Goal: Task Accomplishment & Management: Complete application form

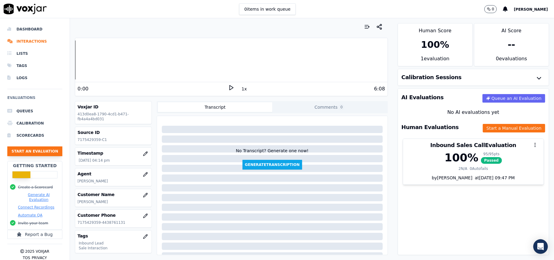
click at [43, 150] on button "Start an Evaluation" at bounding box center [34, 151] width 55 height 10
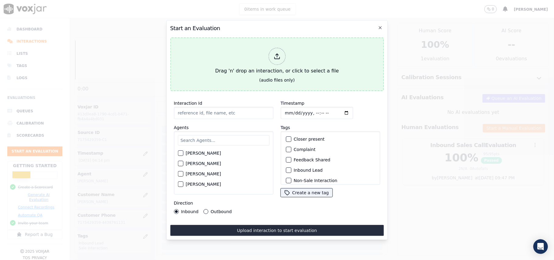
click at [274, 53] on icon at bounding box center [277, 56] width 7 height 7
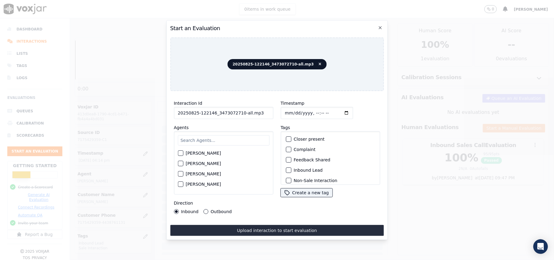
drag, startPoint x: 267, startPoint y: 111, endPoint x: 237, endPoint y: 110, distance: 29.9
click at [237, 110] on input "20250825-122146_3473072710-all.mp3" at bounding box center [223, 113] width 99 height 12
click at [255, 107] on input "20250825-122146_3473072710-all.mp3" at bounding box center [223, 113] width 99 height 12
drag, startPoint x: 255, startPoint y: 107, endPoint x: 240, endPoint y: 110, distance: 15.2
click at [240, 110] on input "20250825-122146_3473072710-all.mp3" at bounding box center [223, 113] width 99 height 12
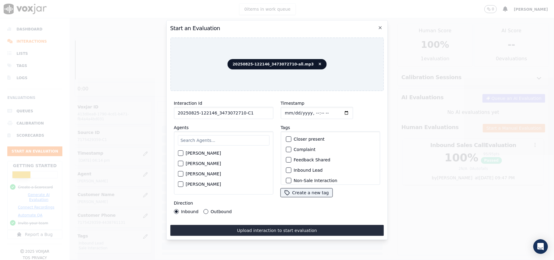
type input "20250825-122146_3473072710-C1"
click at [291, 110] on input "Timestamp" at bounding box center [317, 113] width 72 height 12
type input "[DATE]T17:09"
click at [231, 140] on input "text" at bounding box center [224, 140] width 92 height 10
type input "rich"
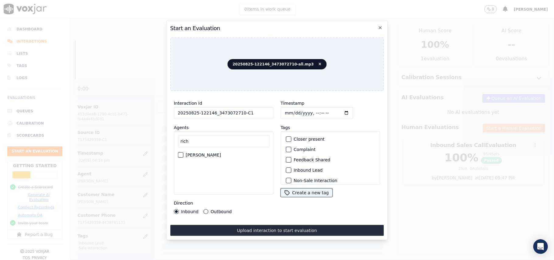
click at [176, 152] on div "rich [PERSON_NAME]" at bounding box center [223, 162] width 99 height 63
click at [180, 153] on div "button" at bounding box center [180, 155] width 4 height 4
click at [286, 169] on div "button" at bounding box center [288, 170] width 4 height 4
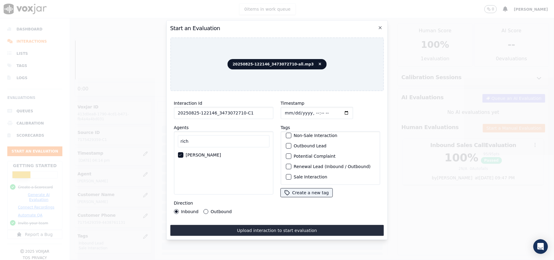
click at [286, 175] on div "button" at bounding box center [288, 177] width 4 height 4
click at [286, 156] on icon "button" at bounding box center [288, 158] width 4 height 4
click at [286, 144] on div "button" at bounding box center [288, 146] width 4 height 4
click at [206, 209] on button "Outbound" at bounding box center [205, 211] width 5 height 5
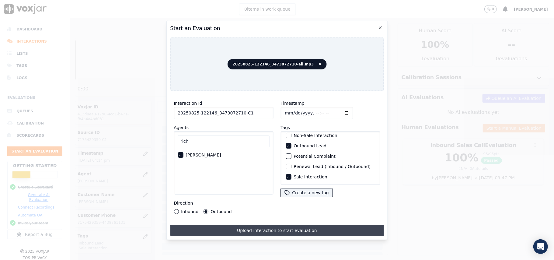
click at [241, 225] on button "Upload interaction to start evaluation" at bounding box center [277, 230] width 214 height 11
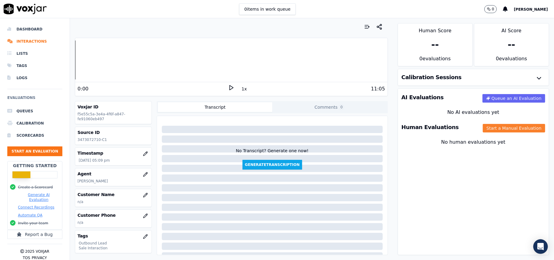
click at [487, 125] on button "Start a Manual Evaluation" at bounding box center [514, 128] width 62 height 9
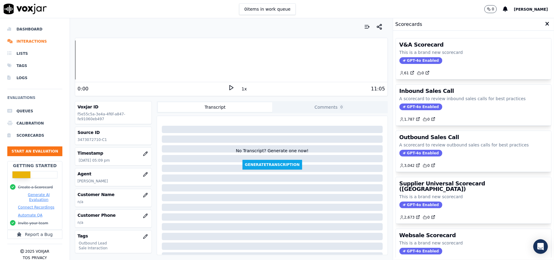
drag, startPoint x: 412, startPoint y: 152, endPoint x: 401, endPoint y: 126, distance: 27.9
click at [412, 152] on span "GPT-4o Enabled" at bounding box center [420, 153] width 43 height 7
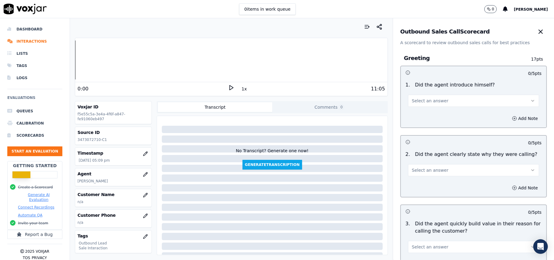
scroll to position [434, 0]
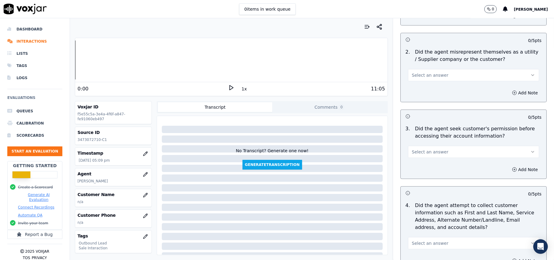
click at [465, 154] on button "Select an answer" at bounding box center [473, 152] width 131 height 12
click at [431, 176] on div "No" at bounding box center [461, 177] width 118 height 10
click at [512, 170] on icon "button" at bounding box center [514, 169] width 5 height 5
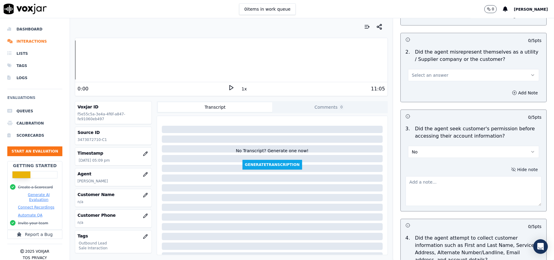
click at [424, 193] on textarea at bounding box center [474, 191] width 136 height 30
paste textarea "@06:02 – The agent did not take permission from the customer before accessing t…"
click at [408, 187] on textarea "@06:02 – The agent did not take permission from the customer before accessing t…" at bounding box center [474, 191] width 136 height 30
paste textarea "Call ID: 122146"
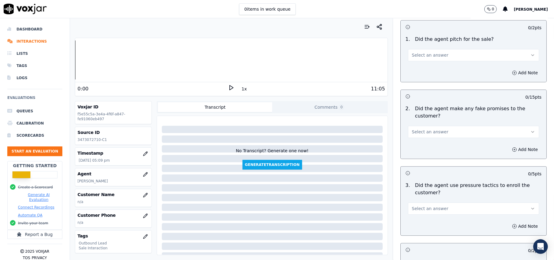
scroll to position [1550, 0]
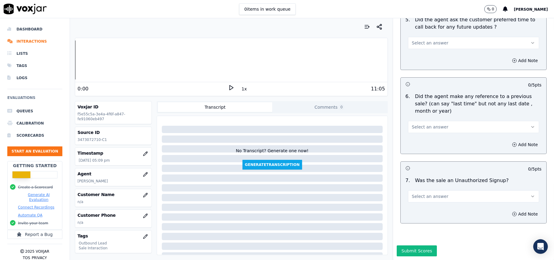
type textarea "Call ID: 122146 @06:02 – The agent did not take permission from the customer be…"
drag, startPoint x: 447, startPoint y: 169, endPoint x: 446, endPoint y: 181, distance: 11.6
click at [448, 184] on div "Select an answer" at bounding box center [473, 193] width 141 height 18
click at [446, 190] on button "Select an answer" at bounding box center [473, 196] width 131 height 12
click at [426, 200] on div "No" at bounding box center [461, 202] width 118 height 10
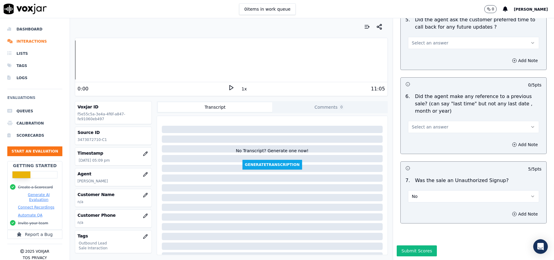
click at [419, 124] on span "Select an answer" at bounding box center [430, 127] width 37 height 6
click at [418, 131] on div "No" at bounding box center [461, 132] width 118 height 10
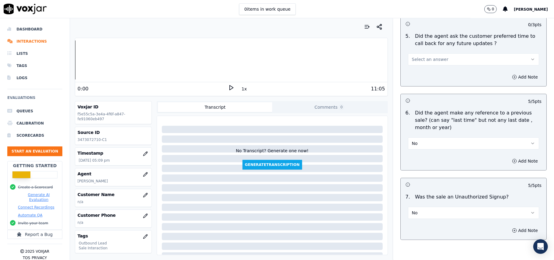
scroll to position [1469, 0]
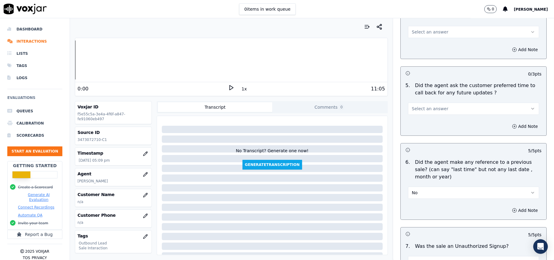
click at [424, 103] on button "Select an answer" at bounding box center [473, 109] width 131 height 12
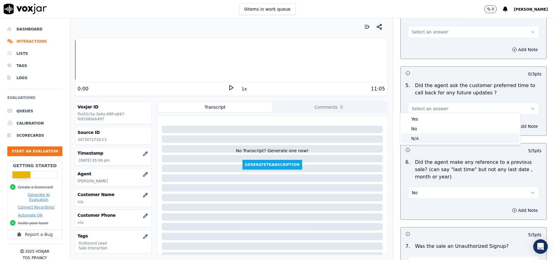
click at [422, 136] on div "N/A" at bounding box center [461, 139] width 118 height 10
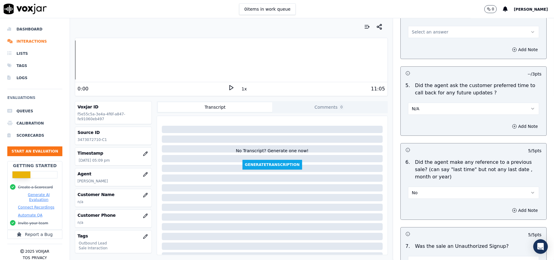
scroll to position [1347, 0]
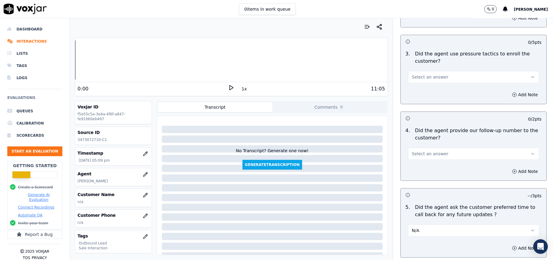
click at [428, 151] on span "Select an answer" at bounding box center [430, 154] width 37 height 6
click at [427, 168] on div "Yes" at bounding box center [461, 164] width 118 height 10
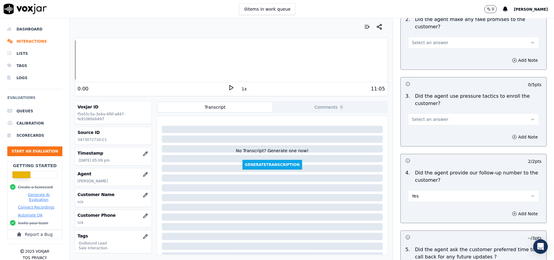
scroll to position [1266, 0]
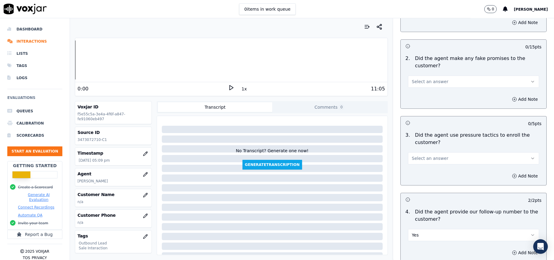
click at [428, 155] on span "Select an answer" at bounding box center [430, 158] width 37 height 6
click at [424, 178] on div "No" at bounding box center [461, 178] width 118 height 10
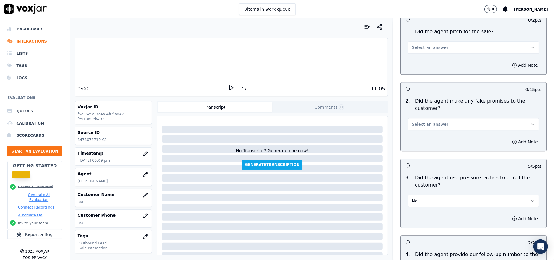
scroll to position [1185, 0]
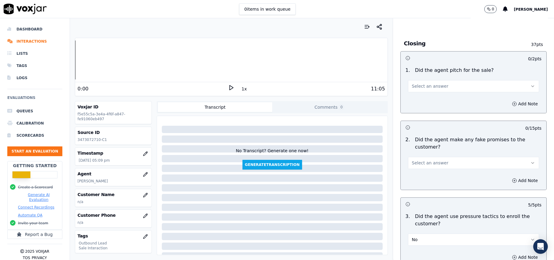
click at [425, 160] on span "Select an answer" at bounding box center [430, 163] width 37 height 6
click at [425, 177] on div "No" at bounding box center [461, 182] width 118 height 10
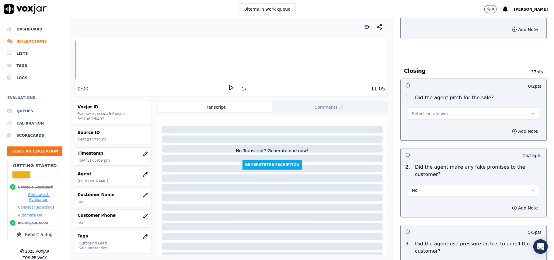
scroll to position [1104, 0]
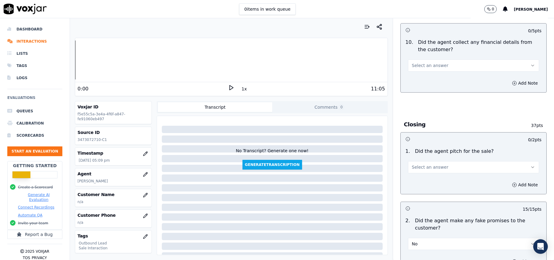
click at [423, 169] on button "Select an answer" at bounding box center [473, 167] width 131 height 12
click at [423, 178] on div "Yes" at bounding box center [461, 177] width 118 height 10
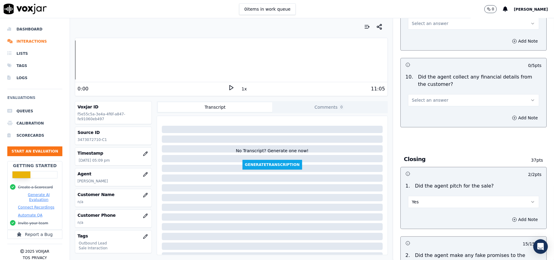
scroll to position [1023, 0]
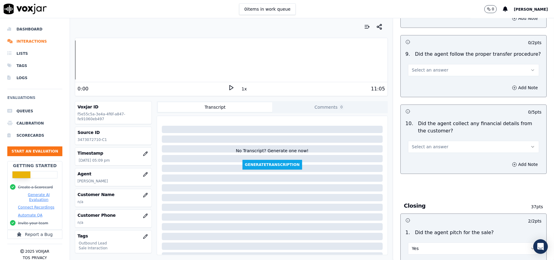
click at [441, 148] on div "10 . Did the agent collect any financial details from the customer? Select an a…" at bounding box center [474, 136] width 146 height 38
click at [426, 144] on span "Select an answer" at bounding box center [430, 147] width 37 height 6
click at [423, 168] on div "No" at bounding box center [461, 166] width 118 height 10
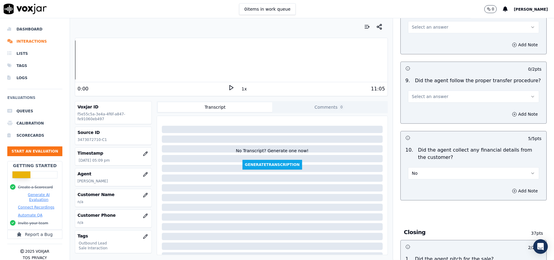
scroll to position [982, 0]
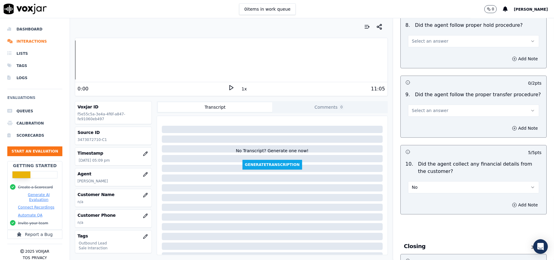
click at [434, 107] on span "Select an answer" at bounding box center [430, 110] width 37 height 6
click at [420, 118] on div "Yes" at bounding box center [461, 120] width 118 height 10
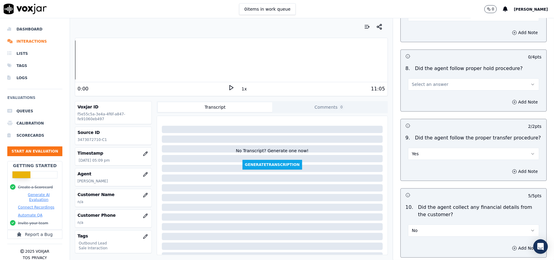
scroll to position [901, 0]
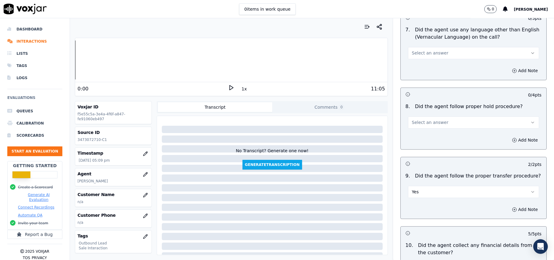
click at [420, 119] on span "Select an answer" at bounding box center [430, 122] width 37 height 6
click at [418, 127] on div "Yes" at bounding box center [461, 131] width 118 height 10
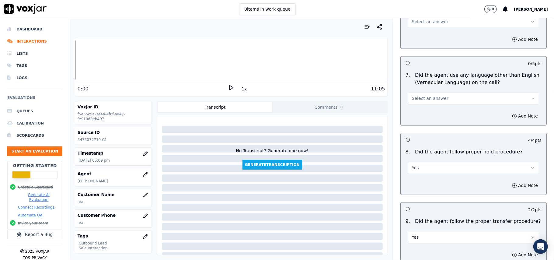
scroll to position [820, 0]
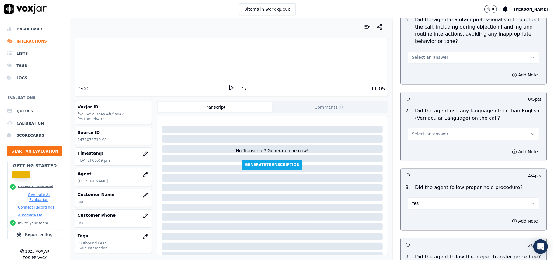
click at [426, 128] on button "Select an answer" at bounding box center [473, 134] width 131 height 12
click at [422, 152] on div "No" at bounding box center [461, 153] width 118 height 10
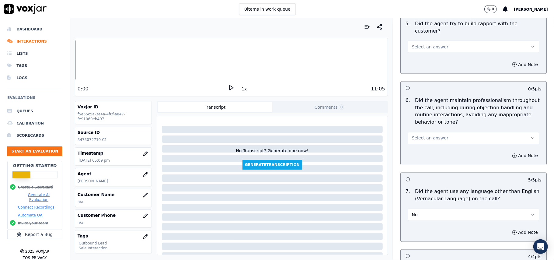
scroll to position [739, 0]
click at [415, 135] on span "Select an answer" at bounding box center [430, 138] width 37 height 6
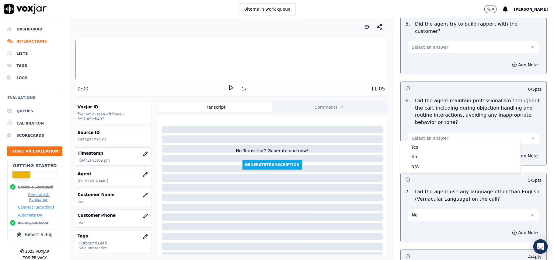
click at [416, 136] on span "Select an answer" at bounding box center [430, 138] width 37 height 6
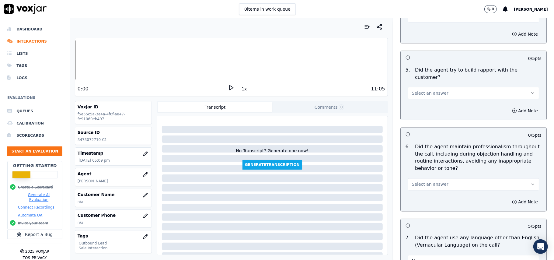
scroll to position [657, 0]
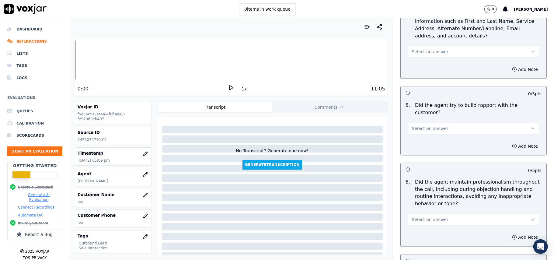
click at [424, 217] on span "Select an answer" at bounding box center [430, 220] width 37 height 6
click at [423, 226] on div "Yes" at bounding box center [461, 228] width 118 height 10
click at [422, 125] on span "Select an answer" at bounding box center [430, 128] width 37 height 6
click at [423, 137] on div "Yes" at bounding box center [461, 137] width 118 height 10
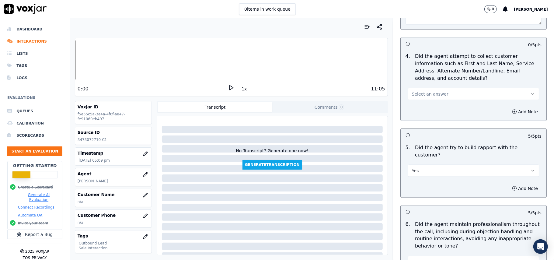
scroll to position [576, 0]
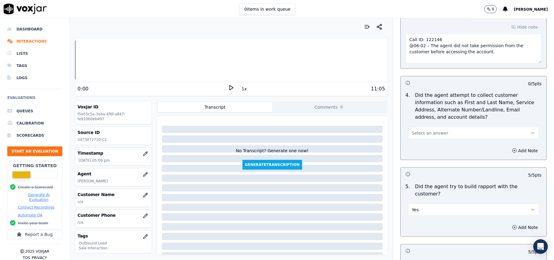
click at [431, 138] on button "Select an answer" at bounding box center [473, 133] width 131 height 12
click at [431, 166] on div "N/A" at bounding box center [461, 168] width 118 height 10
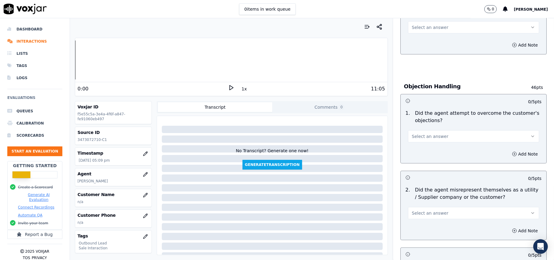
scroll to position [292, 0]
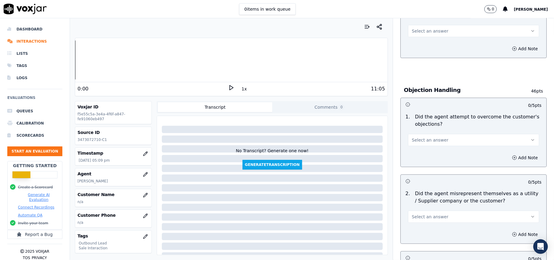
click at [419, 214] on span "Select an answer" at bounding box center [430, 217] width 37 height 6
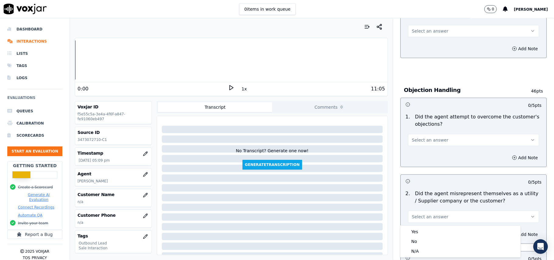
click at [416, 226] on div "Yes No N/A" at bounding box center [460, 241] width 120 height 32
click at [418, 239] on div "No" at bounding box center [461, 241] width 118 height 10
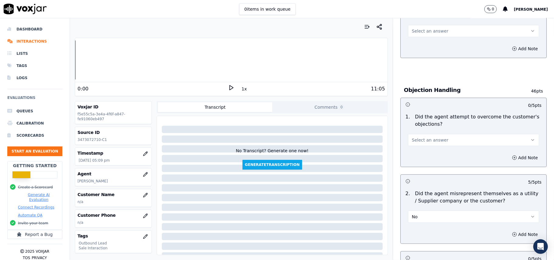
click at [422, 144] on button "Select an answer" at bounding box center [473, 140] width 131 height 12
click at [426, 156] on div "Yes" at bounding box center [461, 155] width 118 height 10
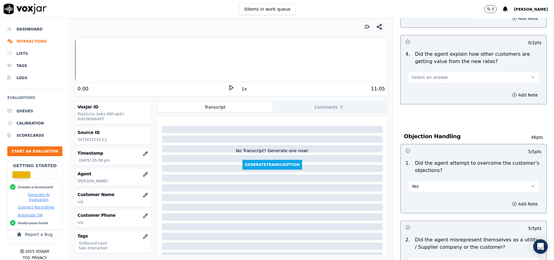
scroll to position [211, 0]
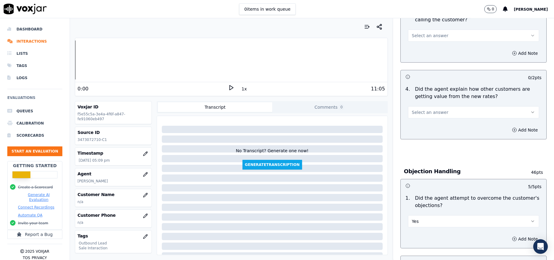
click at [428, 112] on span "Select an answer" at bounding box center [430, 112] width 37 height 6
click at [428, 124] on div "Yes" at bounding box center [461, 127] width 118 height 10
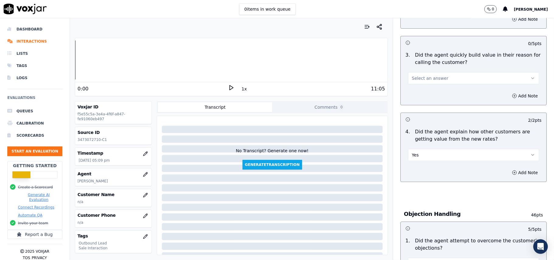
scroll to position [130, 0]
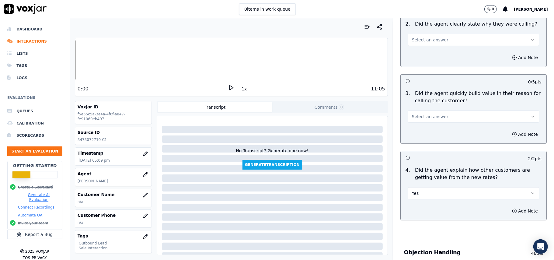
click at [427, 117] on span "Select an answer" at bounding box center [430, 116] width 37 height 6
click at [433, 130] on div "Yes" at bounding box center [461, 131] width 118 height 10
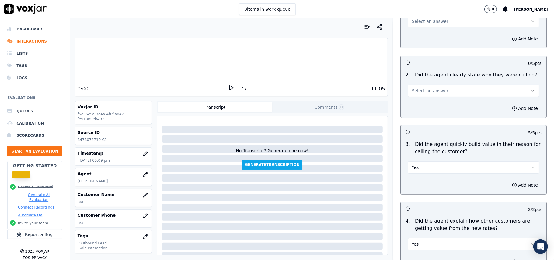
scroll to position [9, 0]
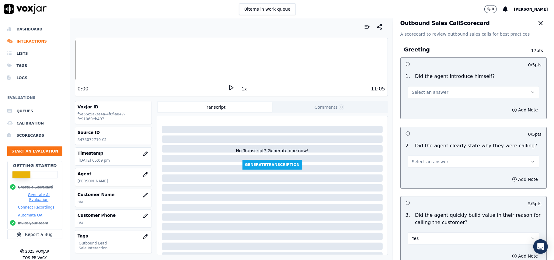
click at [430, 162] on span "Select an answer" at bounding box center [430, 162] width 37 height 6
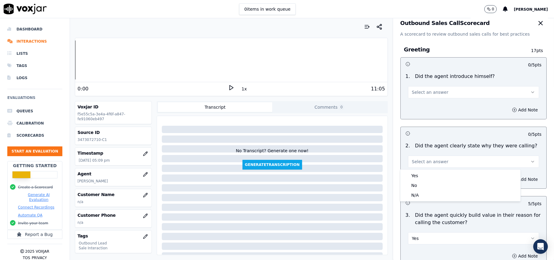
click at [426, 171] on div "Yes" at bounding box center [461, 176] width 118 height 10
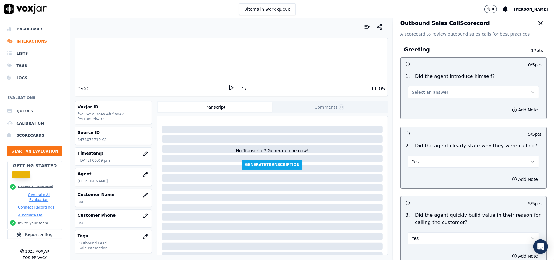
click at [422, 83] on div "Select an answer" at bounding box center [473, 89] width 141 height 18
click at [421, 93] on span "Select an answer" at bounding box center [430, 92] width 37 height 6
click at [417, 111] on div "Yes" at bounding box center [461, 106] width 118 height 10
click at [143, 195] on icon "button" at bounding box center [145, 195] width 5 height 5
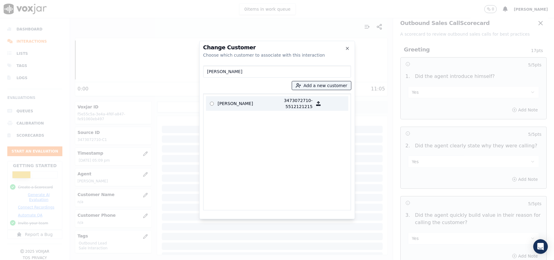
type input "[PERSON_NAME]"
click at [223, 104] on p "[PERSON_NAME]" at bounding box center [241, 103] width 47 height 12
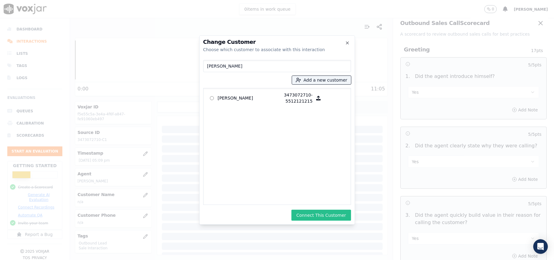
click at [321, 212] on button "Connect This Customer" at bounding box center [320, 215] width 59 height 11
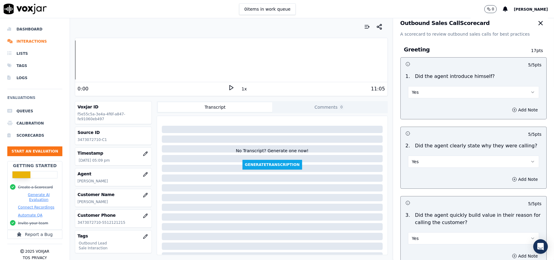
scroll to position [1550, 0]
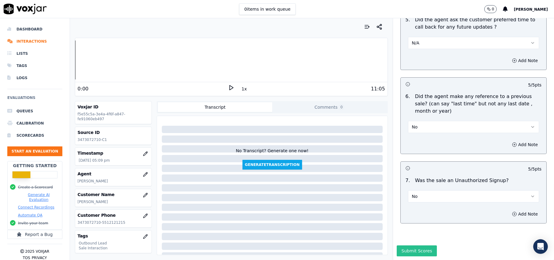
click at [401, 245] on button "Submit Scores" at bounding box center [417, 250] width 40 height 11
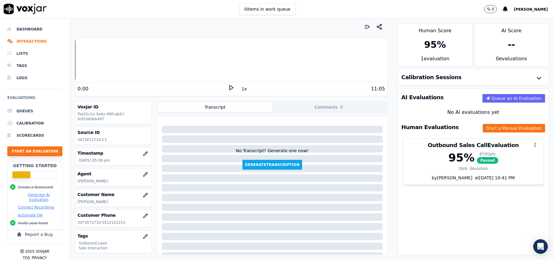
click at [47, 153] on button "Start an Evaluation" at bounding box center [34, 151] width 55 height 10
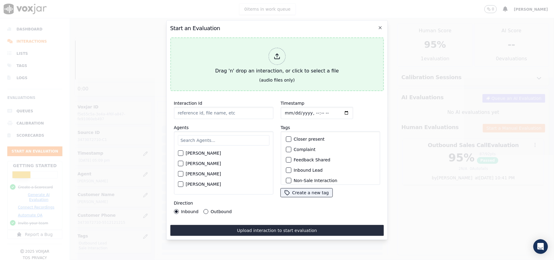
click at [285, 47] on div "Drag 'n' drop an interaction, or click to select a file" at bounding box center [277, 61] width 128 height 32
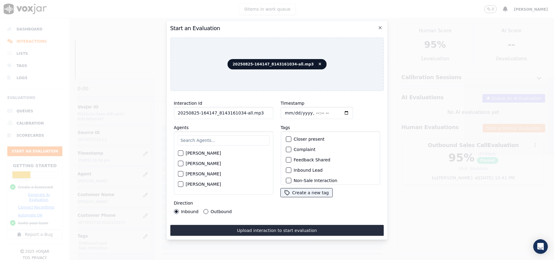
drag, startPoint x: 253, startPoint y: 112, endPoint x: 238, endPoint y: 114, distance: 15.7
click at [239, 114] on input "20250825-164147_8143161034-all.mp3" at bounding box center [223, 113] width 99 height 12
type input "20250825-164147_8143161034-C1"
click at [291, 110] on input "Timestamp" at bounding box center [317, 113] width 72 height 12
type input "[DATE]T17:11"
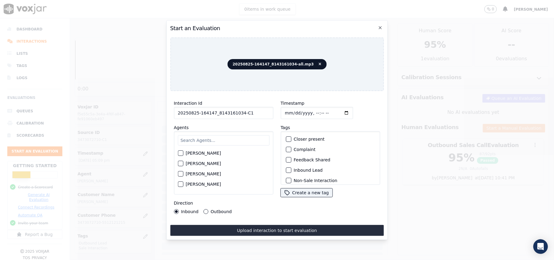
click at [213, 138] on input "text" at bounding box center [224, 140] width 92 height 10
type input "rich"
click at [188, 153] on label "[PERSON_NAME]" at bounding box center [203, 155] width 35 height 4
click at [183, 152] on button "[PERSON_NAME]" at bounding box center [180, 154] width 5 height 5
click at [287, 169] on div "button" at bounding box center [288, 170] width 4 height 4
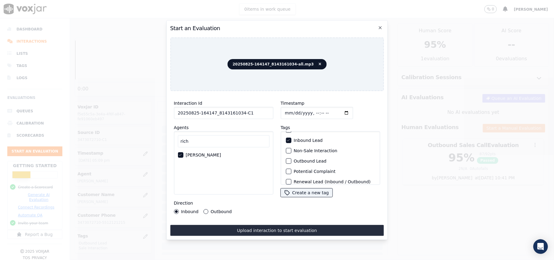
scroll to position [53, 0]
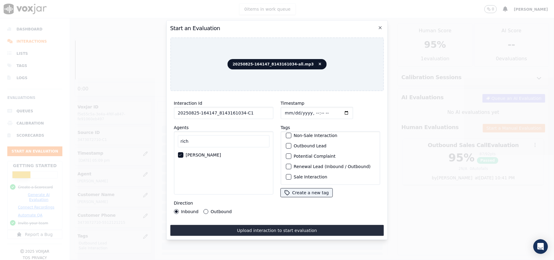
click at [298, 175] on label "Sale Interaction" at bounding box center [310, 177] width 33 height 4
click at [291, 174] on button "Sale Interaction" at bounding box center [288, 176] width 5 height 5
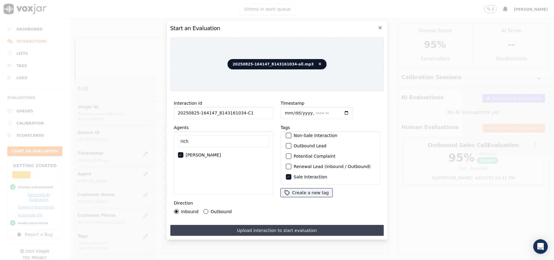
click at [222, 228] on button "Upload interaction to start evaluation" at bounding box center [277, 230] width 214 height 11
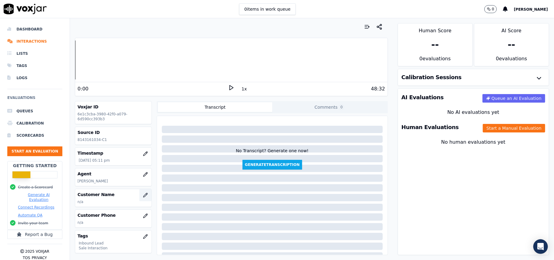
click at [139, 195] on button "button" at bounding box center [145, 195] width 12 height 12
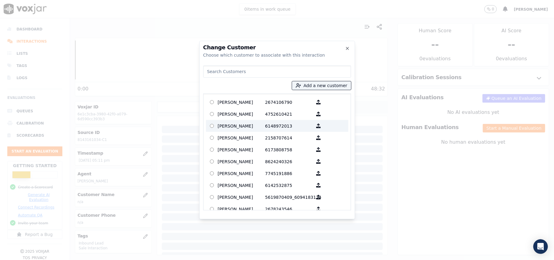
paste input "DENY BELL"
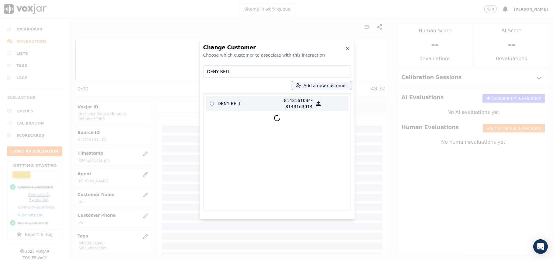
type input "DENY BELL"
click at [229, 105] on p "DENY BELL" at bounding box center [241, 103] width 47 height 12
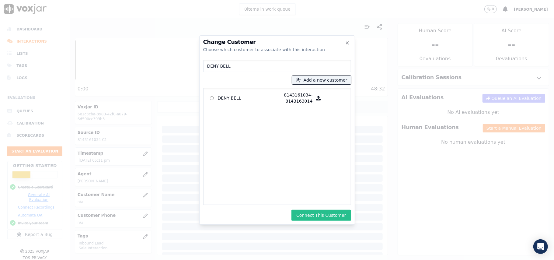
click at [321, 216] on button "Connect This Customer" at bounding box center [320, 215] width 59 height 11
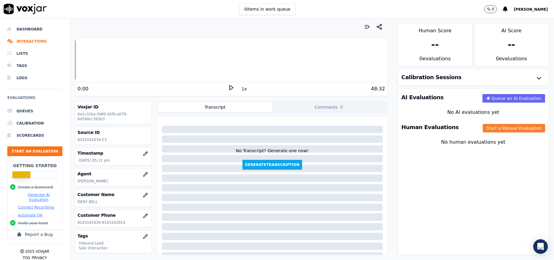
click at [499, 127] on button "Start a Manual Evaluation" at bounding box center [514, 128] width 62 height 9
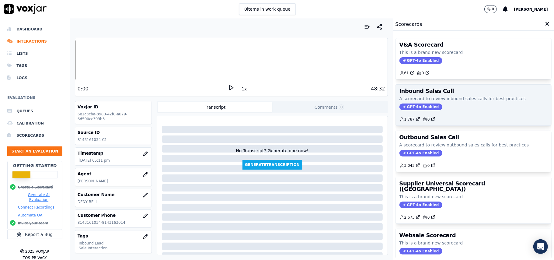
click at [399, 107] on span "GPT-4o Enabled" at bounding box center [420, 106] width 43 height 7
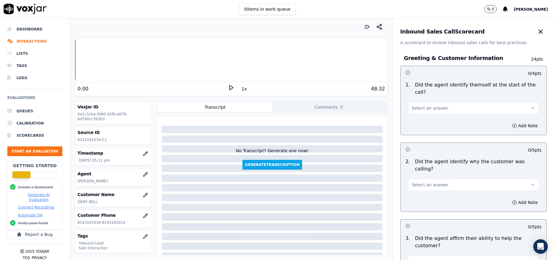
click at [459, 102] on button "Select an answer" at bounding box center [473, 108] width 131 height 12
click at [422, 115] on div "Yes" at bounding box center [461, 115] width 118 height 10
click at [418, 179] on button "Select an answer" at bounding box center [473, 185] width 131 height 12
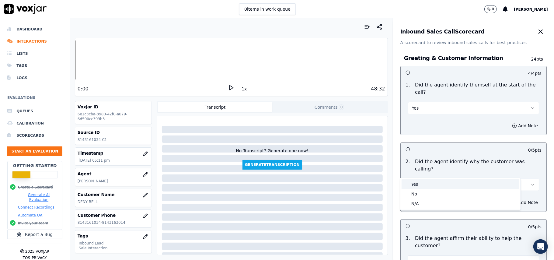
click at [413, 186] on div "Yes" at bounding box center [461, 184] width 118 height 10
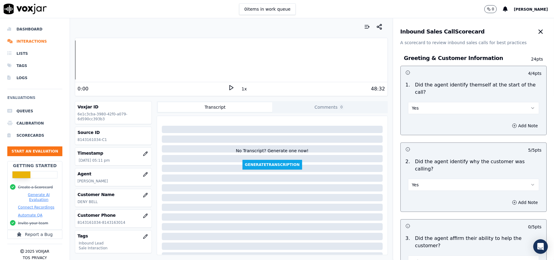
scroll to position [1703, 0]
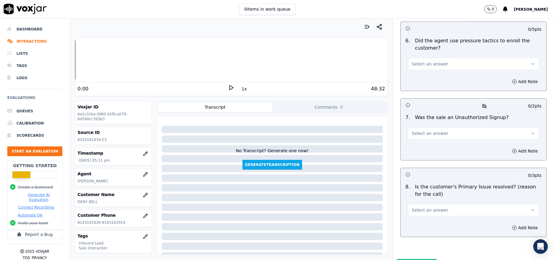
click at [455, 204] on button "Select an answer" at bounding box center [473, 210] width 131 height 12
click at [427, 192] on div "Yes" at bounding box center [461, 192] width 118 height 10
click at [435, 130] on span "Select an answer" at bounding box center [430, 133] width 37 height 6
click at [426, 127] on div "No" at bounding box center [461, 125] width 118 height 10
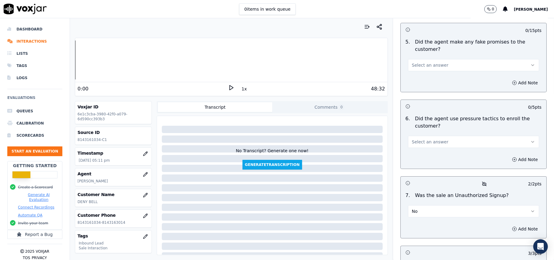
scroll to position [1581, 0]
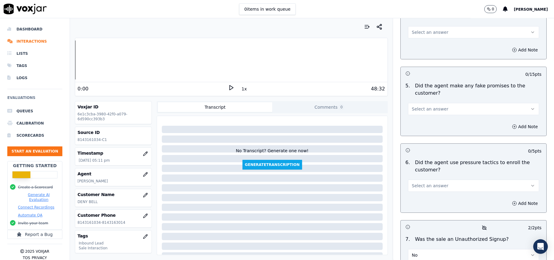
click at [429, 183] on span "Select an answer" at bounding box center [430, 186] width 37 height 6
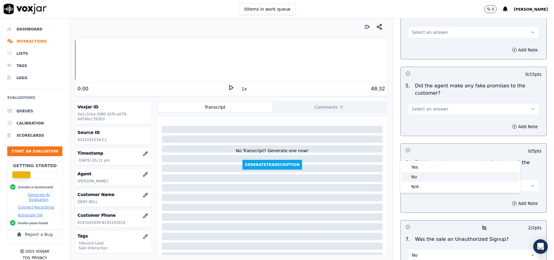
click at [421, 177] on div "No" at bounding box center [461, 177] width 118 height 10
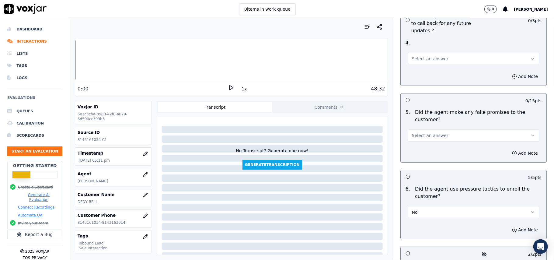
scroll to position [1541, 0]
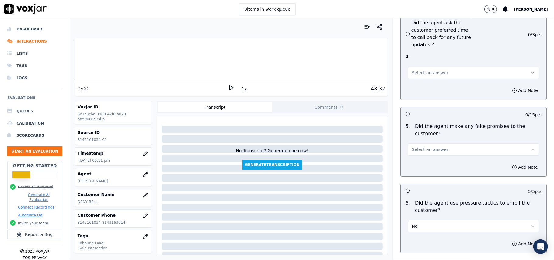
click at [434, 146] on span "Select an answer" at bounding box center [430, 149] width 37 height 6
click at [421, 138] on div "No" at bounding box center [461, 140] width 118 height 10
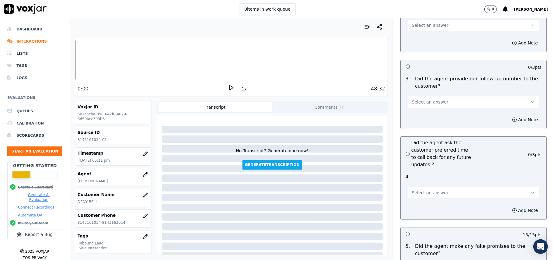
scroll to position [1419, 0]
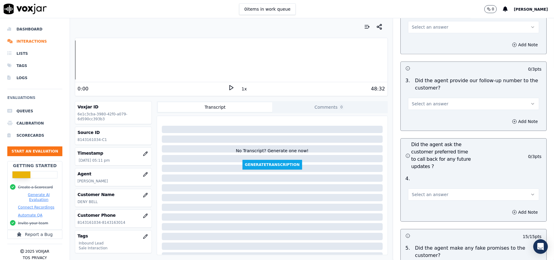
click at [417, 191] on span "Select an answer" at bounding box center [430, 194] width 37 height 6
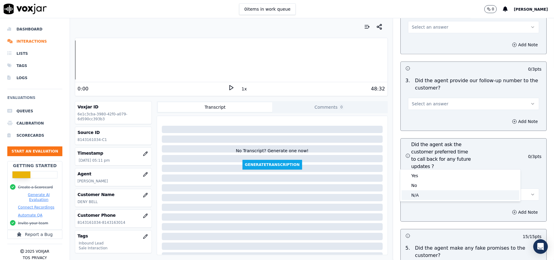
click at [411, 197] on div "N/A" at bounding box center [461, 195] width 118 height 10
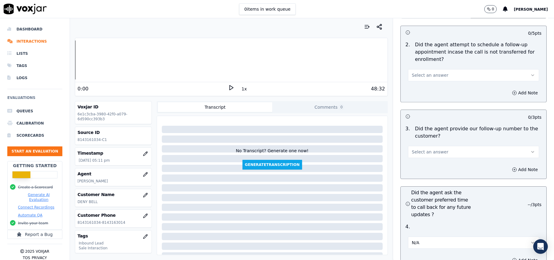
scroll to position [1338, 0]
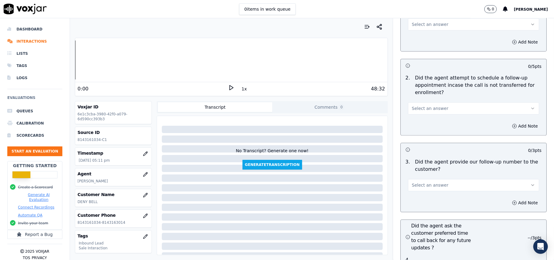
click at [417, 179] on button "Select an answer" at bounding box center [473, 185] width 131 height 12
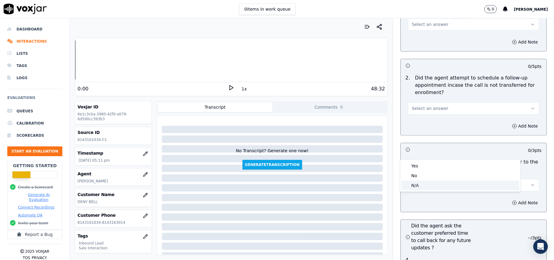
click at [418, 185] on div "N/A" at bounding box center [461, 185] width 118 height 10
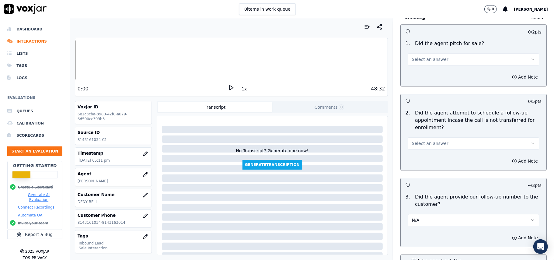
scroll to position [1257, 0]
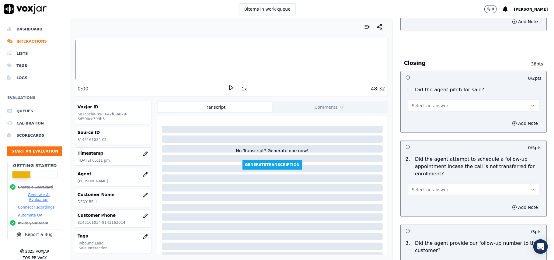
click at [422, 183] on button "Select an answer" at bounding box center [473, 189] width 131 height 12
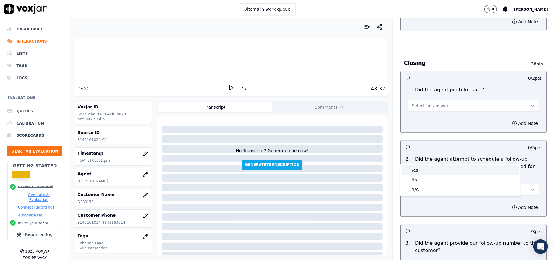
click at [424, 169] on div "Yes" at bounding box center [461, 170] width 118 height 10
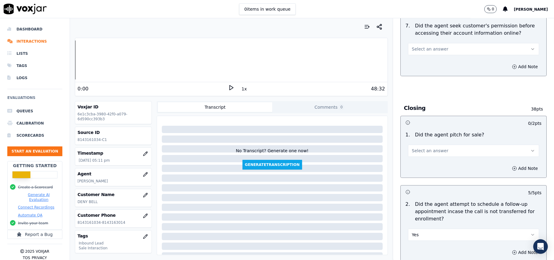
scroll to position [1176, 0]
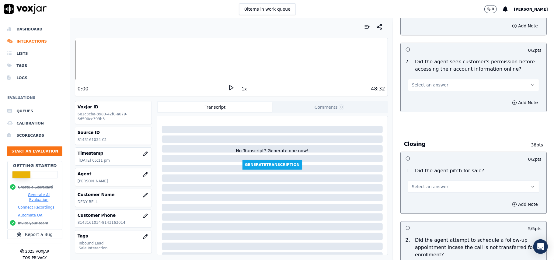
click at [419, 183] on span "Select an answer" at bounding box center [430, 186] width 37 height 6
click at [421, 168] on div "Yes" at bounding box center [461, 167] width 118 height 10
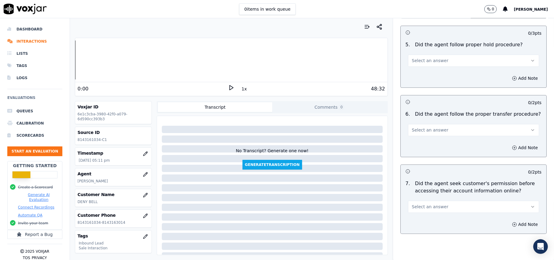
click at [427, 204] on span "Select an answer" at bounding box center [430, 207] width 37 height 6
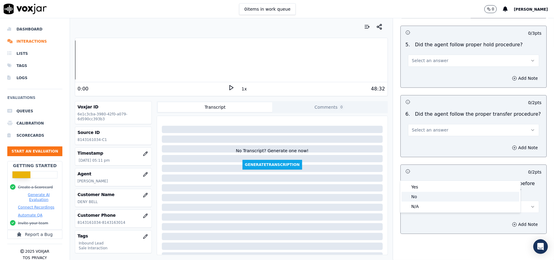
click at [420, 197] on div "No" at bounding box center [461, 197] width 118 height 10
click at [425, 200] on button "No" at bounding box center [473, 206] width 131 height 12
drag, startPoint x: 421, startPoint y: 187, endPoint x: 423, endPoint y: 174, distance: 13.2
click at [421, 188] on div "Yes" at bounding box center [461, 187] width 118 height 10
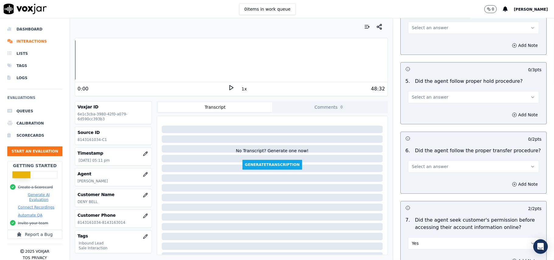
scroll to position [973, 0]
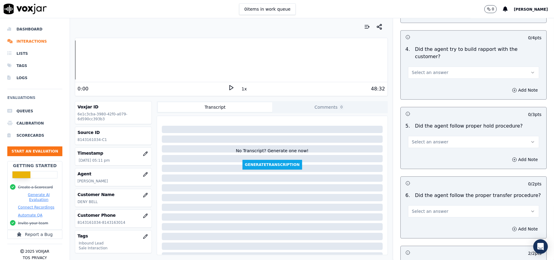
click at [427, 208] on span "Select an answer" at bounding box center [430, 211] width 37 height 6
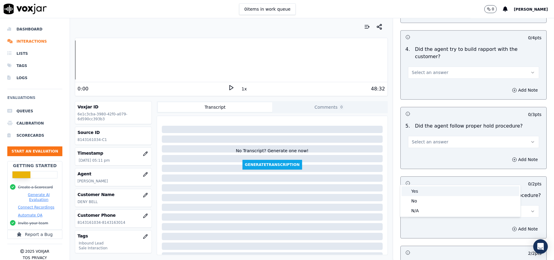
click at [419, 193] on div "Yes" at bounding box center [461, 191] width 118 height 10
click at [433, 136] on button "Select an answer" at bounding box center [473, 142] width 131 height 12
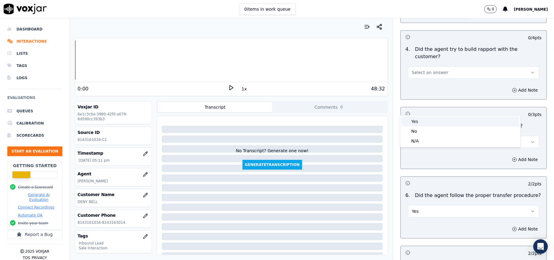
click at [428, 122] on div "Yes" at bounding box center [461, 122] width 118 height 10
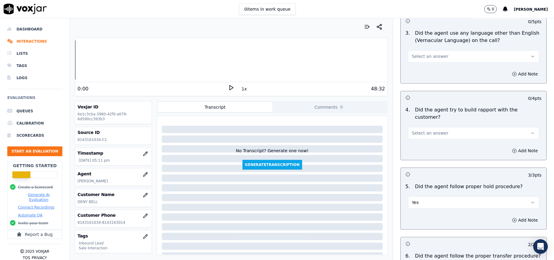
scroll to position [851, 0]
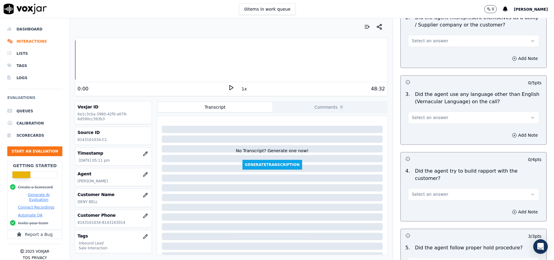
drag, startPoint x: 426, startPoint y: 161, endPoint x: 426, endPoint y: 166, distance: 4.6
click at [426, 191] on span "Select an answer" at bounding box center [430, 194] width 37 height 6
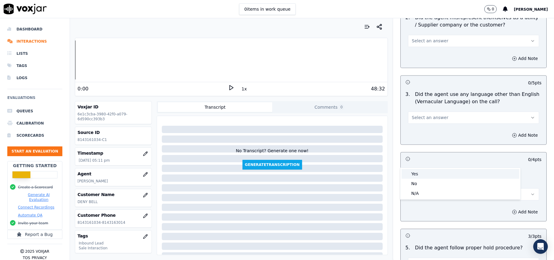
click at [426, 169] on div "Yes" at bounding box center [461, 174] width 118 height 10
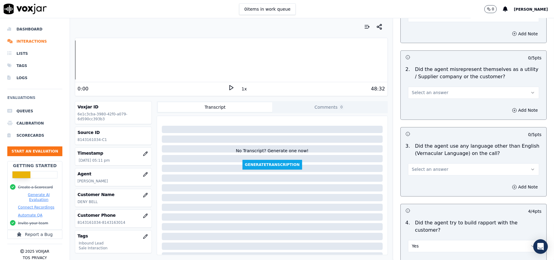
scroll to position [770, 0]
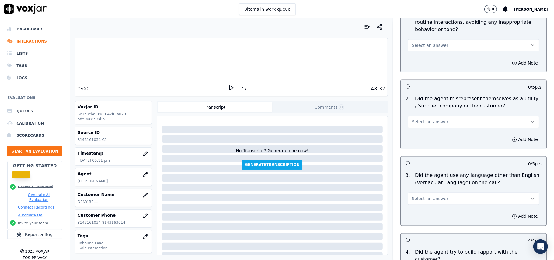
click at [428, 196] on span "Select an answer" at bounding box center [430, 199] width 37 height 6
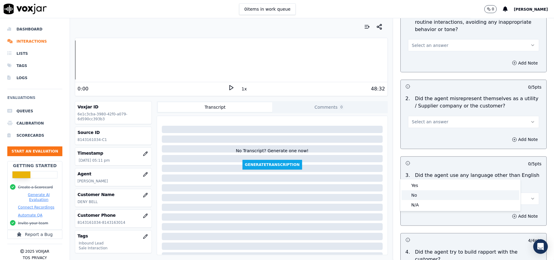
click at [417, 193] on div "No" at bounding box center [461, 195] width 118 height 10
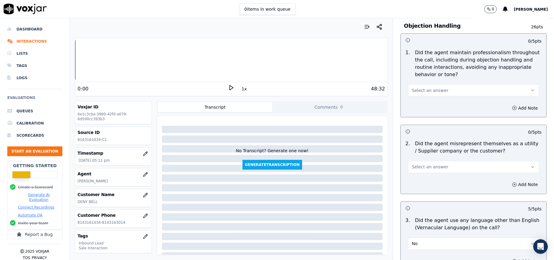
scroll to position [689, 0]
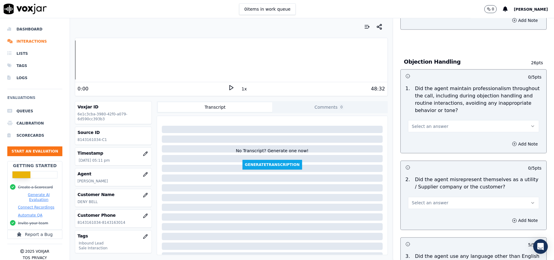
click at [430, 200] on span "Select an answer" at bounding box center [430, 203] width 37 height 6
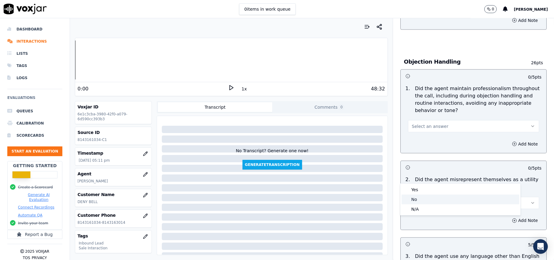
click at [432, 194] on div "No" at bounding box center [461, 199] width 118 height 10
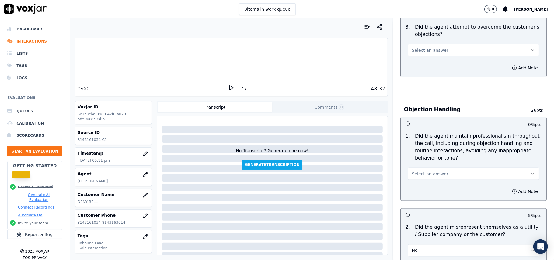
scroll to position [608, 0]
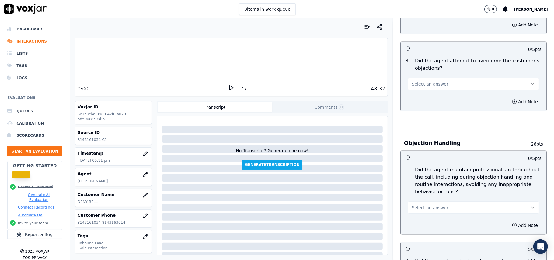
click at [436, 201] on button "Select an answer" at bounding box center [473, 207] width 131 height 12
click at [433, 194] on div "Yes" at bounding box center [461, 194] width 118 height 10
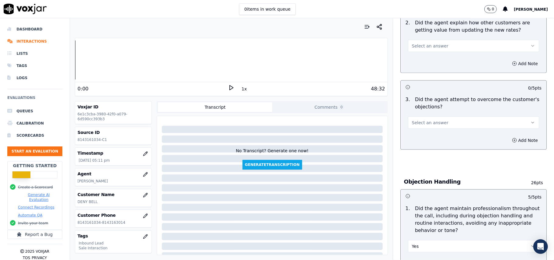
scroll to position [526, 0]
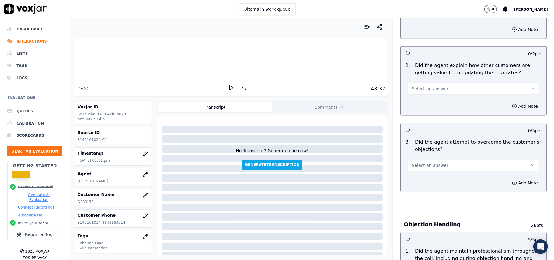
click at [425, 162] on span "Select an answer" at bounding box center [430, 165] width 37 height 6
click at [425, 155] on div "Yes" at bounding box center [461, 151] width 118 height 10
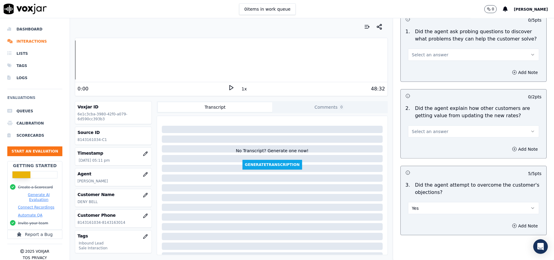
scroll to position [445, 0]
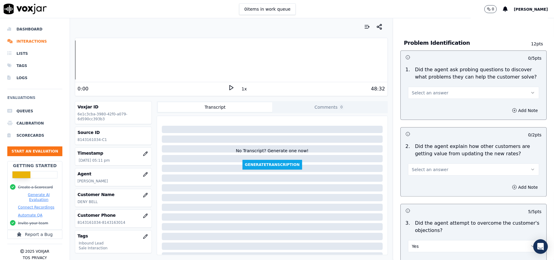
click at [441, 163] on button "Select an answer" at bounding box center [473, 169] width 131 height 12
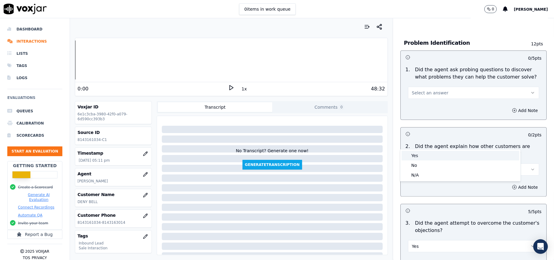
click at [434, 153] on div "Yes" at bounding box center [461, 156] width 118 height 10
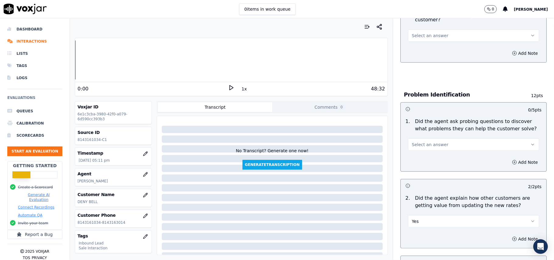
scroll to position [364, 0]
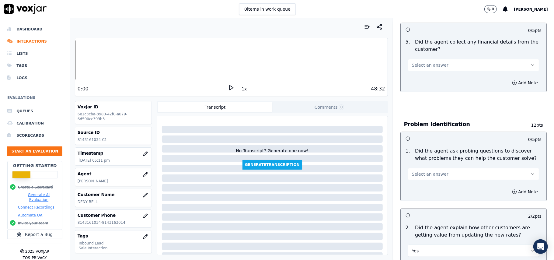
click at [428, 168] on button "Select an answer" at bounding box center [473, 174] width 131 height 12
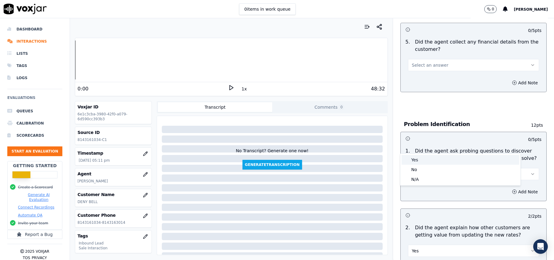
click at [426, 157] on div "Yes" at bounding box center [461, 160] width 118 height 10
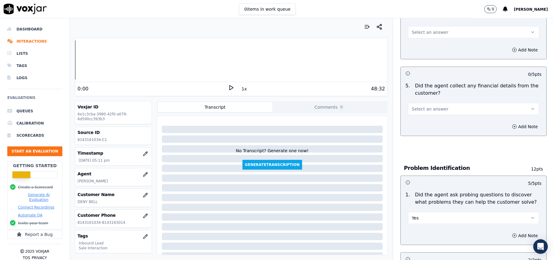
scroll to position [283, 0]
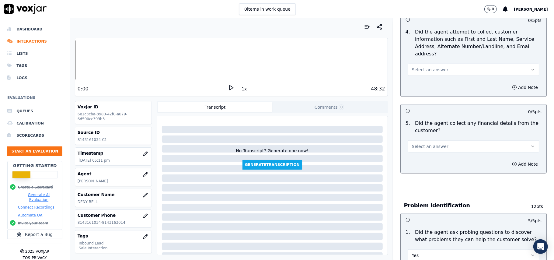
click at [421, 143] on span "Select an answer" at bounding box center [430, 146] width 37 height 6
click at [421, 143] on div "No" at bounding box center [461, 142] width 118 height 10
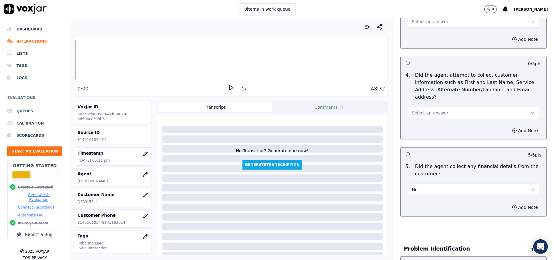
scroll to position [202, 0]
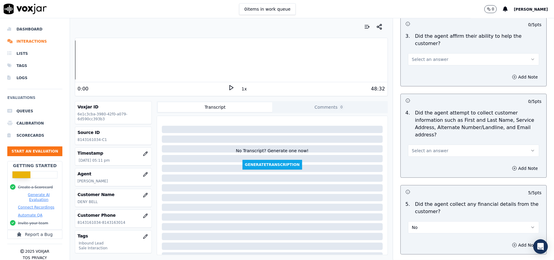
click at [438, 145] on button "Select an answer" at bounding box center [473, 151] width 131 height 12
click at [424, 135] on div "Yes" at bounding box center [461, 136] width 118 height 10
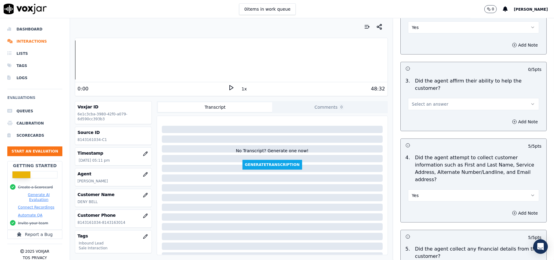
scroll to position [121, 0]
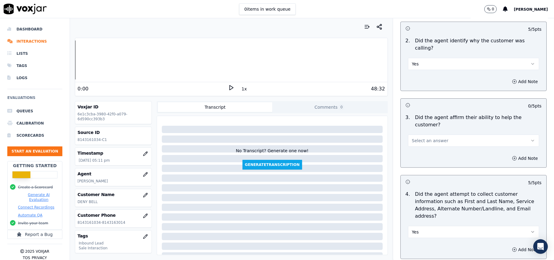
click at [423, 134] on button "Select an answer" at bounding box center [473, 140] width 131 height 12
click at [420, 134] on div "Yes" at bounding box center [461, 133] width 118 height 10
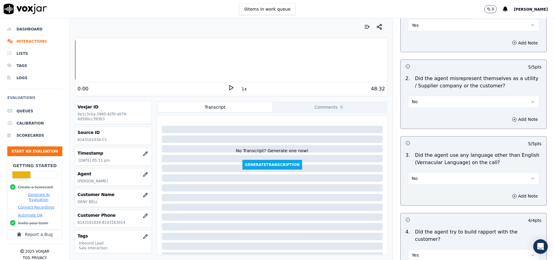
scroll to position [1703, 0]
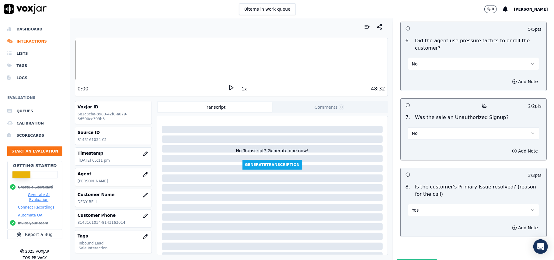
click at [400, 259] on button "Submit Scores" at bounding box center [417, 264] width 40 height 11
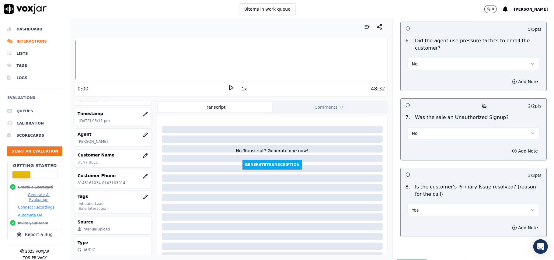
scroll to position [0, 0]
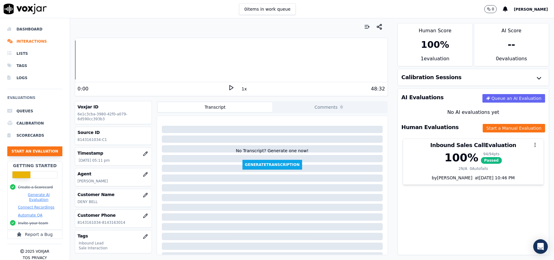
click at [38, 152] on button "Start an Evaluation" at bounding box center [34, 151] width 55 height 10
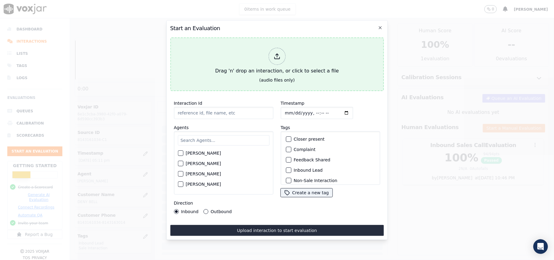
click at [269, 50] on div at bounding box center [276, 56] width 17 height 17
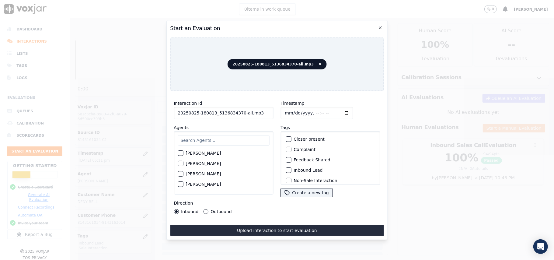
drag, startPoint x: 242, startPoint y: 113, endPoint x: 239, endPoint y: 113, distance: 3.3
click at [239, 113] on input "20250825-180813_5136834370-all.mp3" at bounding box center [223, 113] width 99 height 12
type input "20250825-180813_5136834370-C1"
click at [290, 109] on input "Timestamp" at bounding box center [317, 113] width 72 height 12
type input "[DATE]T17:52"
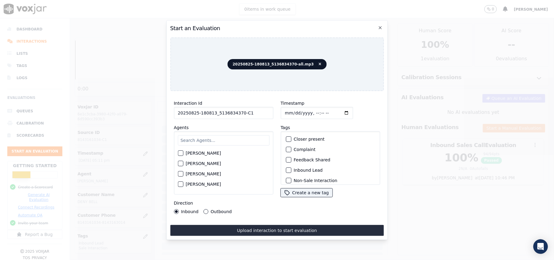
click at [244, 135] on input "text" at bounding box center [224, 140] width 92 height 10
type input "all"
click at [177, 151] on div "all [PERSON_NAME]" at bounding box center [223, 162] width 99 height 63
click at [182, 153] on div "button" at bounding box center [180, 155] width 4 height 4
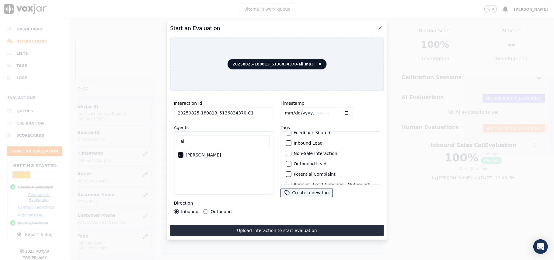
scroll to position [53, 0]
click at [288, 174] on button "Sale Interaction" at bounding box center [288, 176] width 5 height 5
click at [287, 144] on div "button" at bounding box center [288, 146] width 4 height 4
click at [203, 209] on button "Outbound" at bounding box center [205, 211] width 5 height 5
drag, startPoint x: 234, startPoint y: 227, endPoint x: 347, endPoint y: 193, distance: 118.0
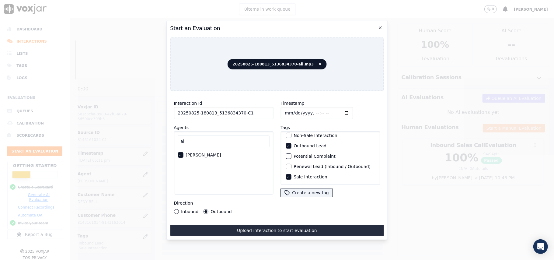
click at [234, 227] on button "Upload interaction to start evaluation" at bounding box center [277, 230] width 214 height 11
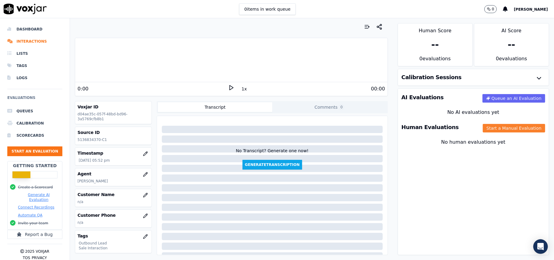
click at [483, 126] on button "Start a Manual Evaluation" at bounding box center [514, 128] width 62 height 9
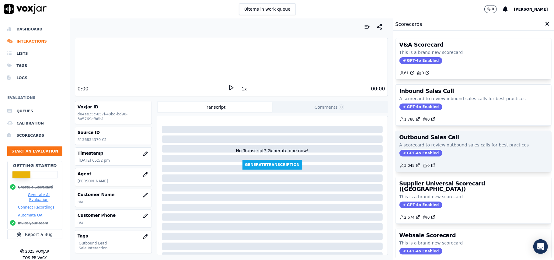
click at [416, 151] on span "GPT-4o Enabled" at bounding box center [420, 153] width 43 height 7
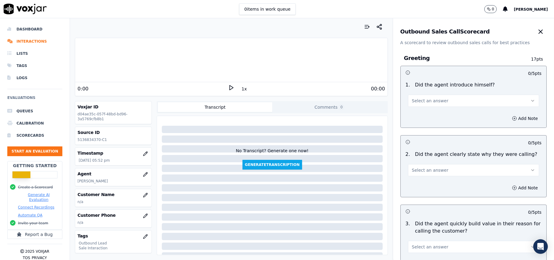
click at [423, 99] on span "Select an answer" at bounding box center [430, 101] width 37 height 6
drag, startPoint x: 418, startPoint y: 115, endPoint x: 526, endPoint y: 88, distance: 111.7
click at [418, 115] on div "Yes" at bounding box center [461, 115] width 118 height 10
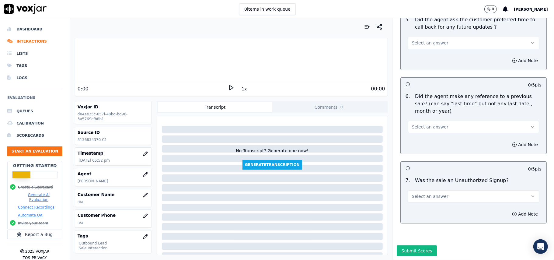
click at [441, 190] on button "Select an answer" at bounding box center [473, 196] width 131 height 12
click at [417, 202] on div "No" at bounding box center [461, 202] width 118 height 10
click at [426, 115] on div "Select an answer" at bounding box center [473, 124] width 141 height 18
click at [422, 124] on span "Select an answer" at bounding box center [430, 127] width 37 height 6
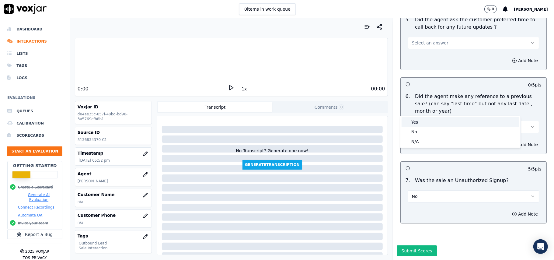
click at [416, 128] on div "No" at bounding box center [461, 132] width 118 height 10
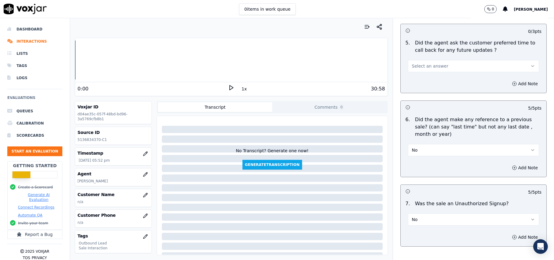
scroll to position [1477, 0]
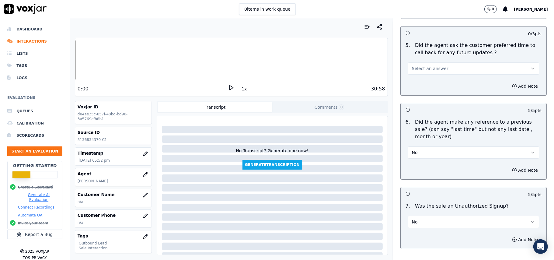
click at [420, 146] on button "No" at bounding box center [473, 152] width 131 height 12
click at [420, 176] on div "No" at bounding box center [461, 173] width 118 height 10
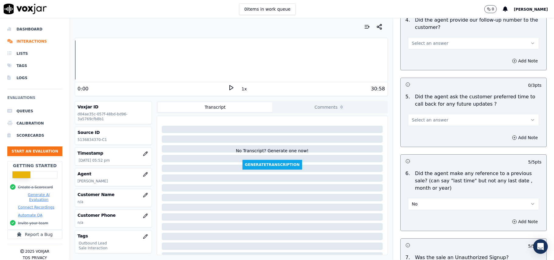
scroll to position [1396, 0]
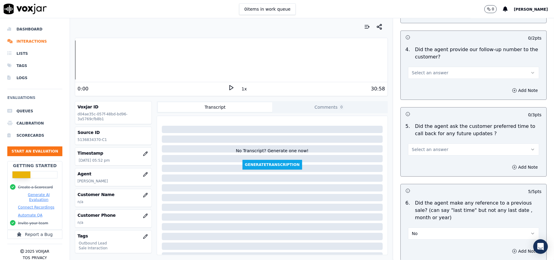
click at [423, 150] on button "Select an answer" at bounding box center [473, 149] width 131 height 12
click at [421, 165] on div "No" at bounding box center [461, 170] width 118 height 10
click at [422, 152] on div "5 . Did the agent ask the customer preferred time to call back for any future u…" at bounding box center [474, 139] width 146 height 38
click at [417, 159] on div "Add Note" at bounding box center [474, 167] width 146 height 18
click at [419, 148] on button "No" at bounding box center [473, 149] width 131 height 12
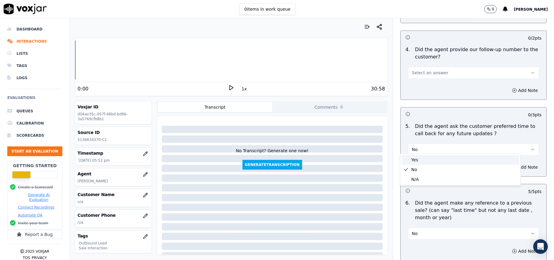
click at [417, 157] on div "Yes" at bounding box center [461, 160] width 118 height 10
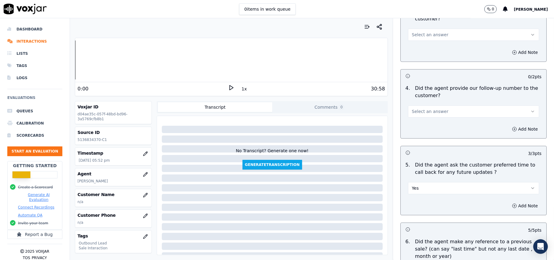
scroll to position [1315, 0]
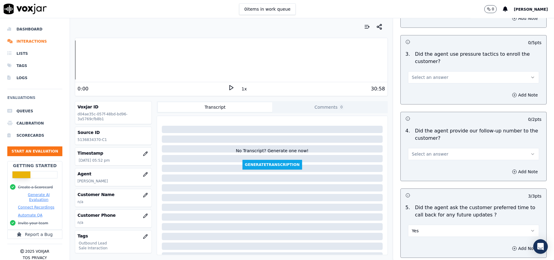
click at [416, 151] on span "Select an answer" at bounding box center [430, 154] width 37 height 6
click at [417, 182] on div "N/A" at bounding box center [461, 184] width 118 height 10
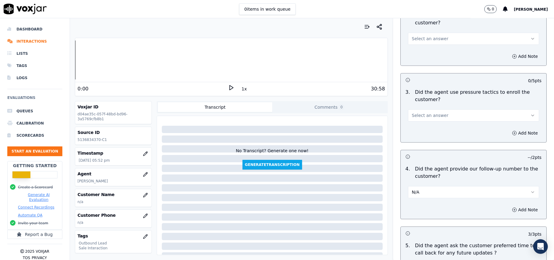
scroll to position [1233, 0]
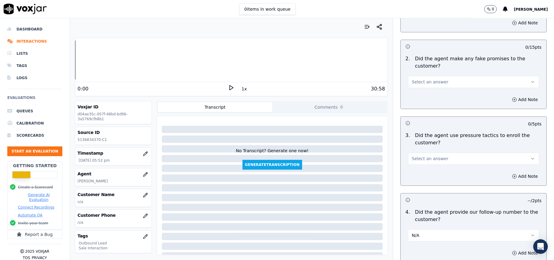
click at [449, 157] on button "Select an answer" at bounding box center [473, 158] width 131 height 12
click at [437, 180] on div "No" at bounding box center [461, 178] width 118 height 10
click at [420, 81] on button "Select an answer" at bounding box center [473, 82] width 131 height 12
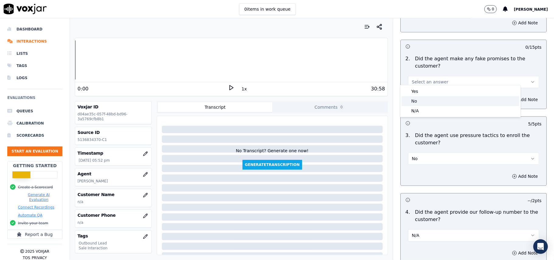
click at [415, 97] on div "No" at bounding box center [461, 101] width 118 height 10
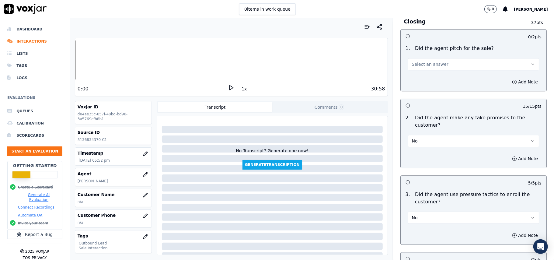
scroll to position [1112, 0]
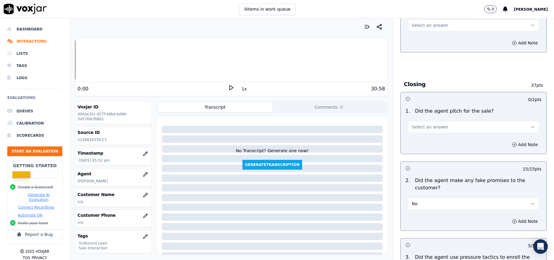
click at [408, 121] on button "Select an answer" at bounding box center [473, 127] width 131 height 12
click at [408, 139] on div "Yes" at bounding box center [461, 136] width 118 height 10
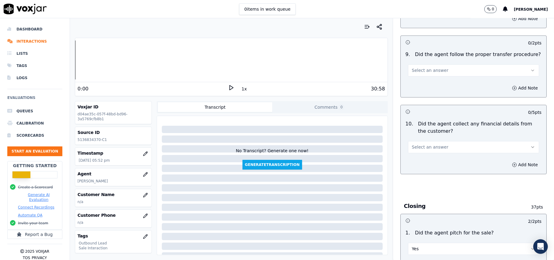
drag, startPoint x: 427, startPoint y: 138, endPoint x: 427, endPoint y: 147, distance: 8.5
click at [427, 141] on button "Select an answer" at bounding box center [473, 147] width 131 height 12
click at [426, 166] on div "No" at bounding box center [461, 166] width 118 height 10
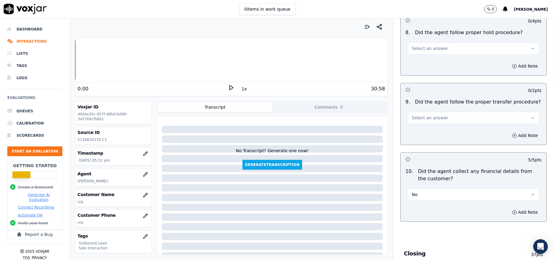
scroll to position [868, 0]
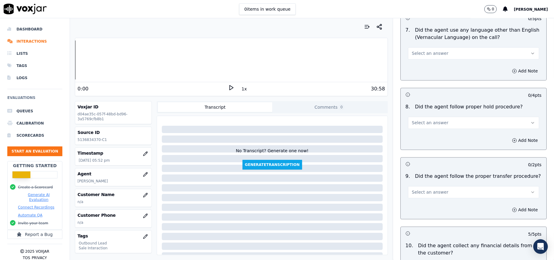
click at [427, 191] on button "Select an answer" at bounding box center [473, 192] width 131 height 12
click at [421, 206] on div "No" at bounding box center [461, 211] width 118 height 10
click at [427, 186] on button "No" at bounding box center [473, 192] width 131 height 12
click at [427, 200] on div "Yes" at bounding box center [461, 201] width 118 height 10
drag, startPoint x: 438, startPoint y: 116, endPoint x: 438, endPoint y: 121, distance: 4.9
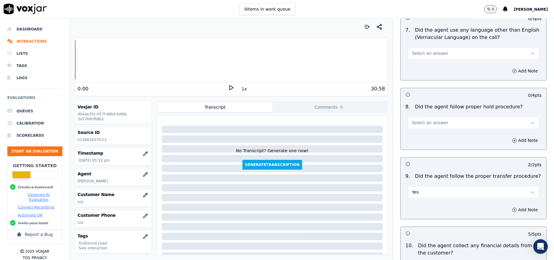
click at [438, 121] on button "Select an answer" at bounding box center [473, 123] width 131 height 12
click at [439, 141] on div "No" at bounding box center [461, 141] width 118 height 10
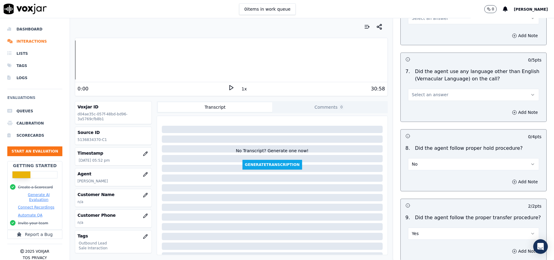
scroll to position [787, 0]
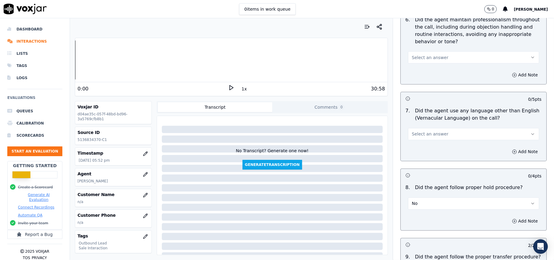
click at [417, 197] on button "No" at bounding box center [473, 203] width 131 height 12
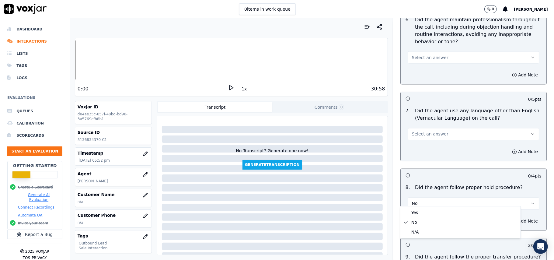
click at [414, 237] on div "Yes No N/A" at bounding box center [460, 222] width 120 height 32
click at [414, 233] on div "N/A" at bounding box center [461, 232] width 118 height 10
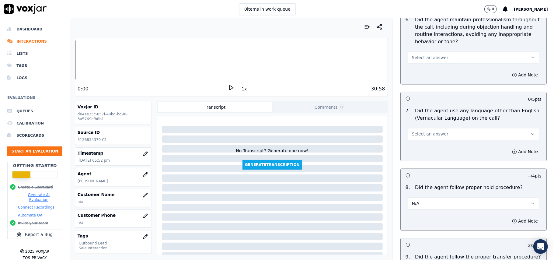
click at [427, 131] on span "Select an answer" at bounding box center [430, 134] width 37 height 6
click at [419, 146] on div "Yes" at bounding box center [461, 143] width 118 height 10
click at [421, 128] on button "Yes" at bounding box center [473, 134] width 131 height 12
click at [415, 151] on div "No" at bounding box center [461, 153] width 118 height 10
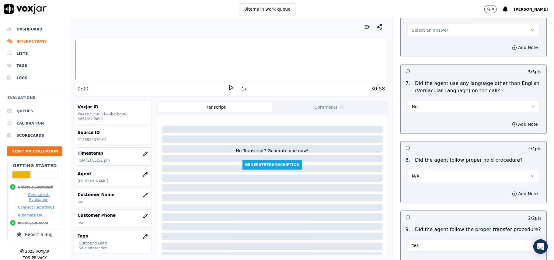
scroll to position [828, 0]
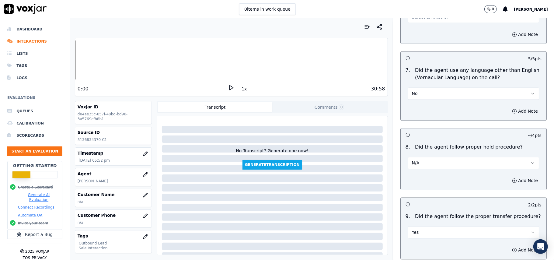
click at [434, 158] on button "N/A" at bounding box center [473, 163] width 131 height 12
click at [409, 171] on div "Yes" at bounding box center [461, 172] width 118 height 10
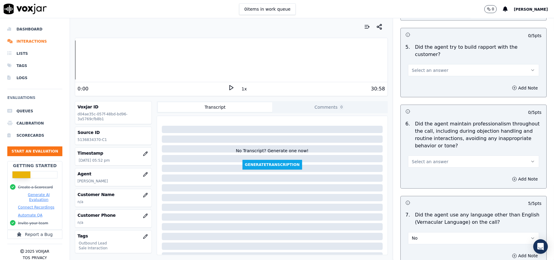
scroll to position [666, 0]
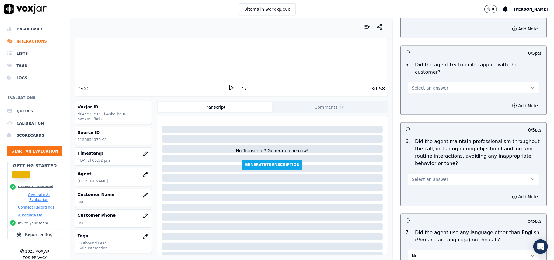
click at [418, 173] on button "Select an answer" at bounding box center [473, 179] width 131 height 12
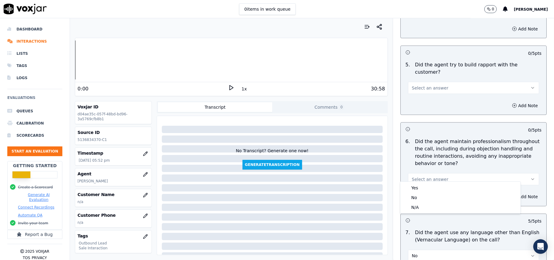
click at [420, 182] on div "Yes No N/A" at bounding box center [460, 198] width 120 height 32
click at [420, 188] on div "Yes" at bounding box center [461, 188] width 118 height 10
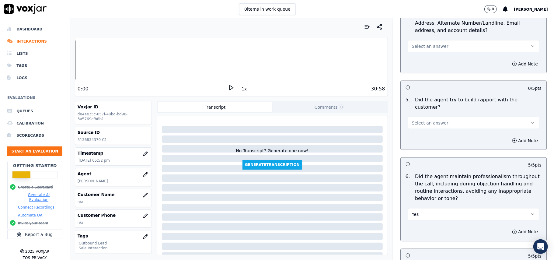
scroll to position [584, 0]
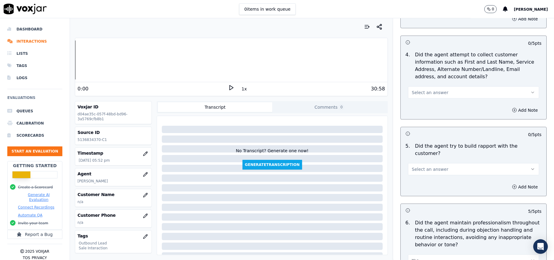
click at [429, 166] on span "Select an answer" at bounding box center [430, 169] width 37 height 6
click at [426, 199] on div "N/A" at bounding box center [461, 197] width 118 height 10
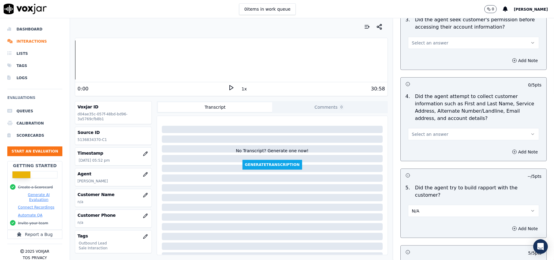
scroll to position [503, 0]
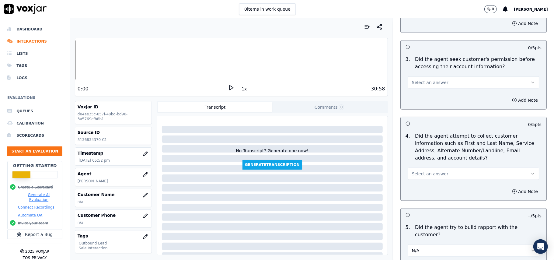
click at [454, 176] on button "Select an answer" at bounding box center [473, 174] width 131 height 12
click at [436, 186] on div "Yes" at bounding box center [461, 189] width 118 height 10
click at [432, 175] on button "Yes" at bounding box center [473, 174] width 131 height 12
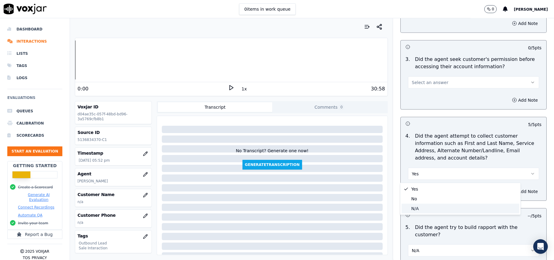
click at [428, 204] on div "N/A" at bounding box center [461, 209] width 118 height 10
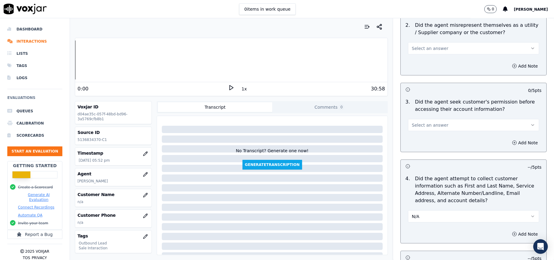
scroll to position [422, 0]
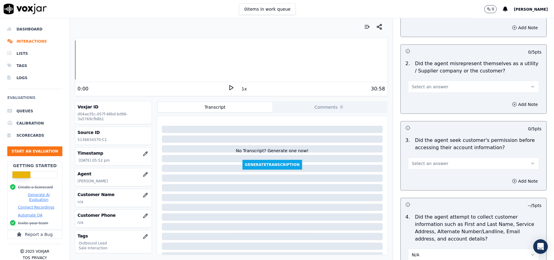
click at [427, 165] on span "Select an answer" at bounding box center [430, 163] width 37 height 6
click at [415, 171] on div "3 . Did the agent seek customer's permission before accessing their account inf…" at bounding box center [474, 153] width 146 height 38
click at [425, 164] on span "Select an answer" at bounding box center [430, 163] width 37 height 6
click at [418, 180] on div "Yes" at bounding box center [461, 179] width 118 height 10
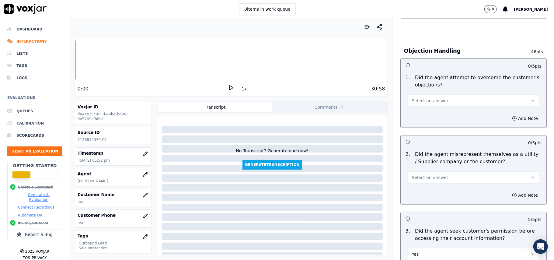
scroll to position [382, 0]
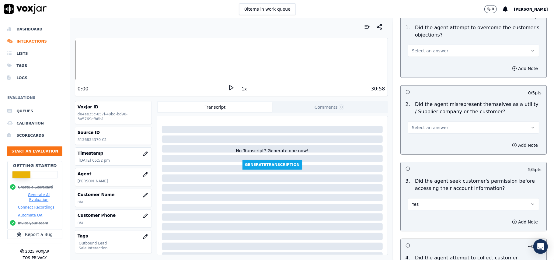
click at [437, 127] on button "Select an answer" at bounding box center [473, 127] width 131 height 12
click at [414, 153] on div "No" at bounding box center [461, 152] width 118 height 10
drag, startPoint x: 421, startPoint y: 47, endPoint x: 421, endPoint y: 51, distance: 4.0
click at [421, 48] on button "Select an answer" at bounding box center [473, 51] width 131 height 12
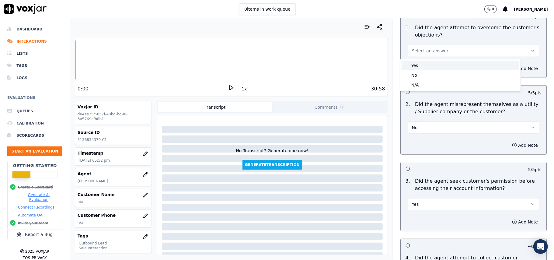
click at [422, 66] on div "Yes" at bounding box center [461, 66] width 118 height 10
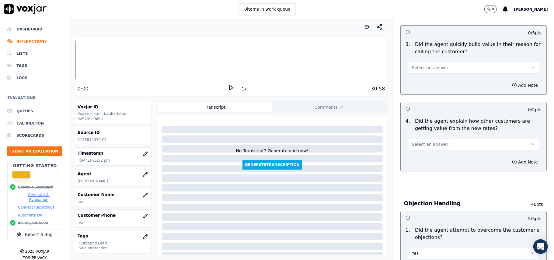
scroll to position [179, 0]
click at [434, 148] on button "Select an answer" at bounding box center [473, 144] width 131 height 12
click at [425, 158] on div "Yes" at bounding box center [461, 159] width 118 height 10
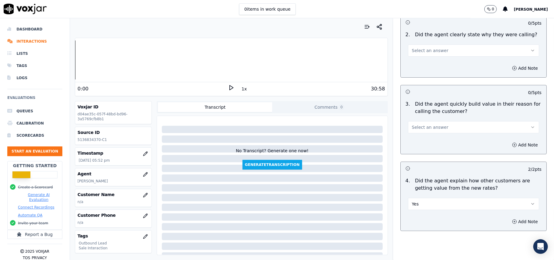
scroll to position [57, 0]
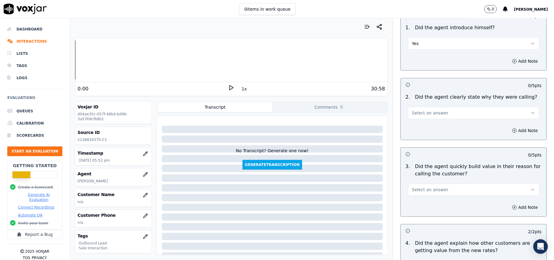
click at [420, 190] on span "Select an answer" at bounding box center [430, 190] width 37 height 6
click at [415, 204] on div "Yes" at bounding box center [461, 204] width 118 height 10
click at [412, 113] on span "Select an answer" at bounding box center [430, 113] width 37 height 6
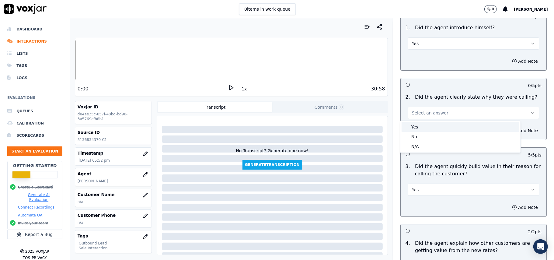
click at [409, 124] on div "Yes" at bounding box center [461, 127] width 118 height 10
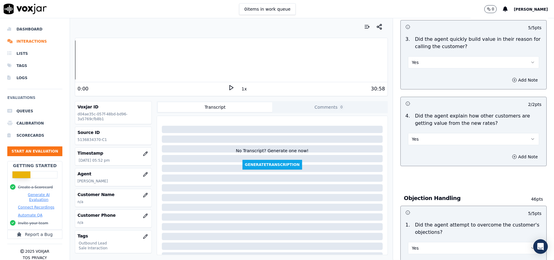
scroll to position [219, 0]
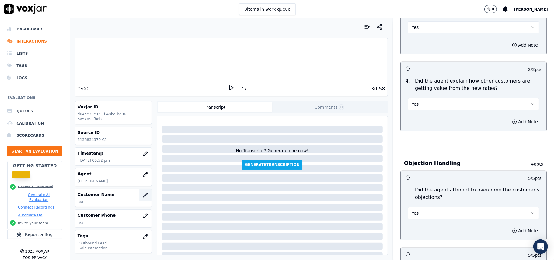
click at [143, 197] on icon "button" at bounding box center [145, 195] width 5 height 5
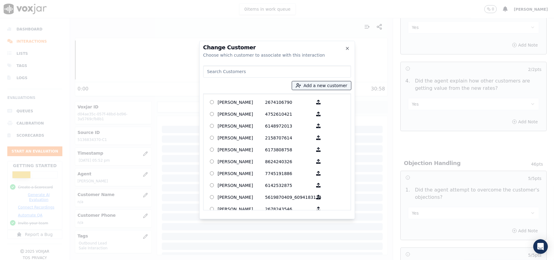
click at [219, 72] on input at bounding box center [277, 71] width 148 height 12
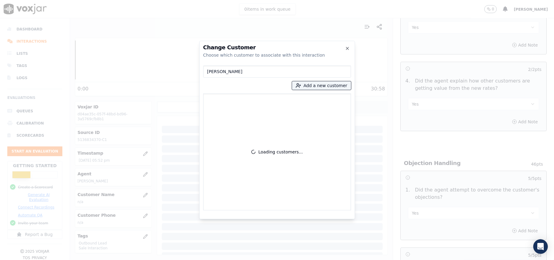
click at [211, 72] on input "[PERSON_NAME]" at bounding box center [277, 71] width 148 height 12
click at [208, 71] on input "[PERSON_NAME]" at bounding box center [277, 71] width 148 height 12
type input "[PERSON_NAME]"
click at [218, 103] on p "[PERSON_NAME]" at bounding box center [241, 101] width 47 height 9
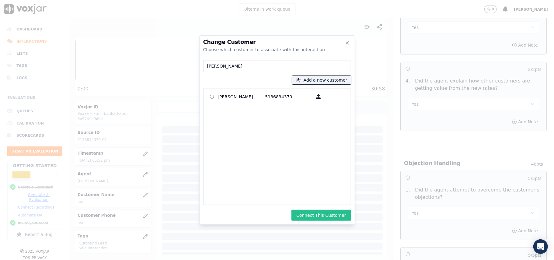
click at [319, 215] on button "Connect This Customer" at bounding box center [320, 215] width 59 height 11
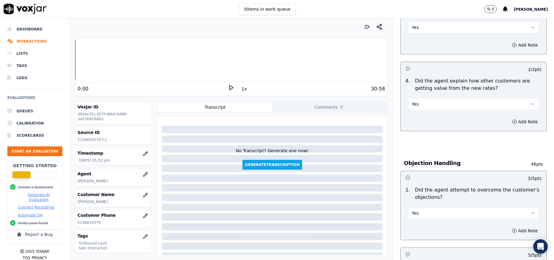
scroll to position [1518, 0]
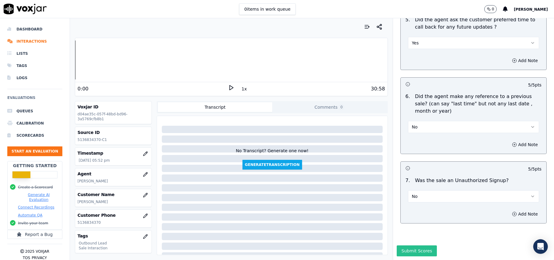
click at [406, 245] on button "Submit Scores" at bounding box center [417, 250] width 40 height 11
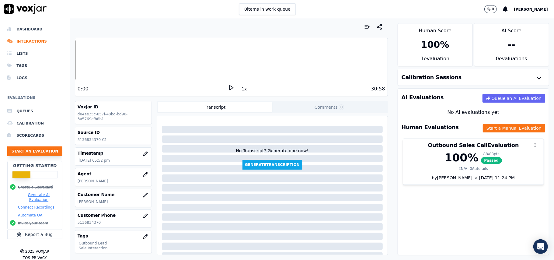
click at [28, 147] on button "Start an Evaluation" at bounding box center [34, 151] width 55 height 10
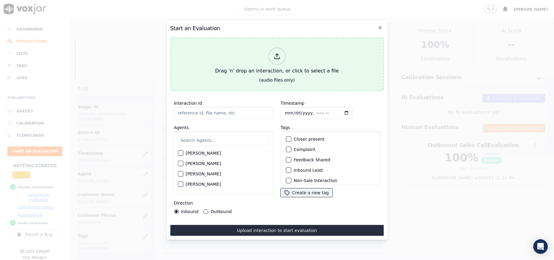
click at [275, 54] on icon at bounding box center [277, 56] width 7 height 7
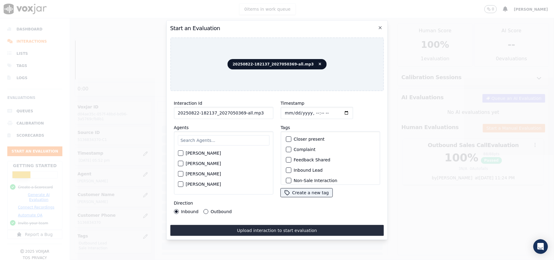
drag, startPoint x: 262, startPoint y: 110, endPoint x: 239, endPoint y: 105, distance: 23.3
click at [239, 107] on input "20250822-182137_2027050369-all.mp3" at bounding box center [223, 113] width 99 height 12
type input "20250822-182137_2027050369-C1"
click at [291, 109] on input "Timestamp" at bounding box center [317, 113] width 72 height 12
type input "[DATE]T17:54"
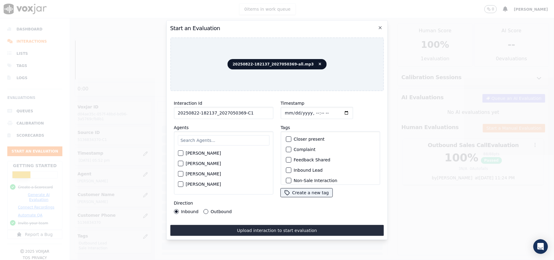
drag, startPoint x: 218, startPoint y: 129, endPoint x: 217, endPoint y: 133, distance: 4.3
click at [218, 131] on div "[PERSON_NAME] [PERSON_NAME] [PERSON_NAME] [PERSON_NAME] [PERSON_NAME] [PERSON_N…" at bounding box center [223, 162] width 99 height 63
click at [217, 135] on input "text" at bounding box center [224, 140] width 92 height 10
type input "[PERSON_NAME]"
click at [181, 153] on div "button" at bounding box center [180, 155] width 4 height 4
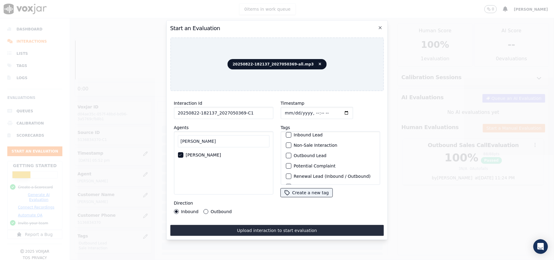
scroll to position [53, 0]
click at [288, 174] on button "Sale Interaction" at bounding box center [288, 176] width 5 height 5
click at [288, 143] on button "Outbound Lead" at bounding box center [288, 145] width 5 height 5
click at [211, 204] on div "Direction Inbound Outbound" at bounding box center [223, 206] width 99 height 15
click at [212, 209] on label "Outbound" at bounding box center [221, 211] width 21 height 4
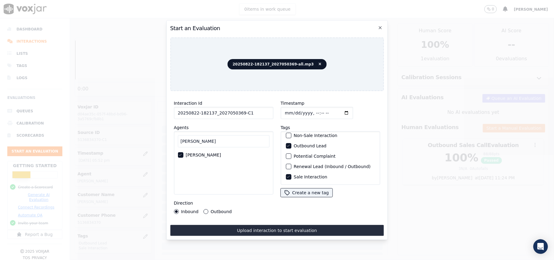
click at [208, 209] on button "Outbound" at bounding box center [205, 211] width 5 height 5
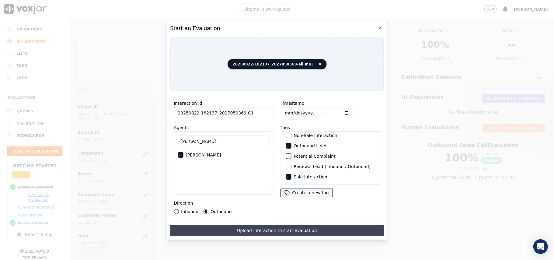
click at [213, 225] on button "Upload interaction to start evaluation" at bounding box center [277, 230] width 214 height 11
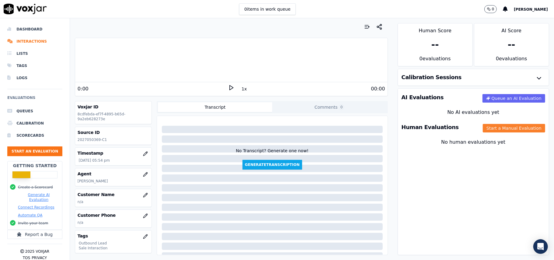
click at [483, 128] on button "Start a Manual Evaluation" at bounding box center [514, 128] width 62 height 9
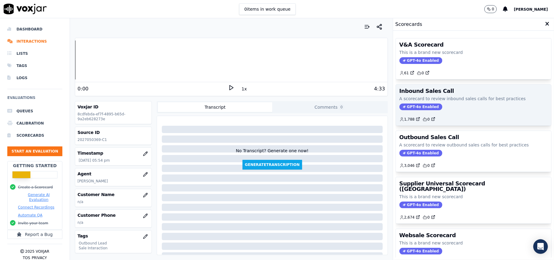
click at [415, 103] on div "Inbound Sales Call A scorecard to review inbound sales calls for best practices…" at bounding box center [473, 105] width 155 height 41
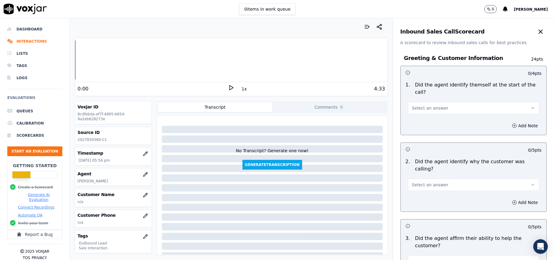
drag, startPoint x: 412, startPoint y: 98, endPoint x: 413, endPoint y: 103, distance: 4.7
click at [412, 105] on span "Select an answer" at bounding box center [430, 108] width 37 height 6
click at [414, 112] on div "Yes" at bounding box center [461, 115] width 118 height 10
drag, startPoint x: 413, startPoint y: 168, endPoint x: 417, endPoint y: 172, distance: 6.0
click at [416, 182] on span "Select an answer" at bounding box center [430, 185] width 37 height 6
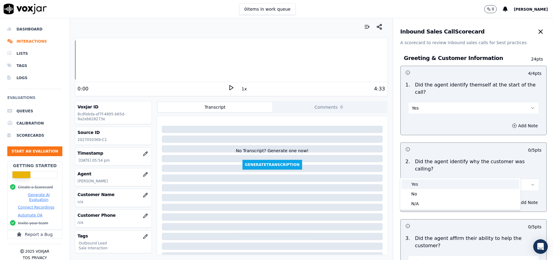
click at [418, 180] on div "Yes" at bounding box center [461, 184] width 118 height 10
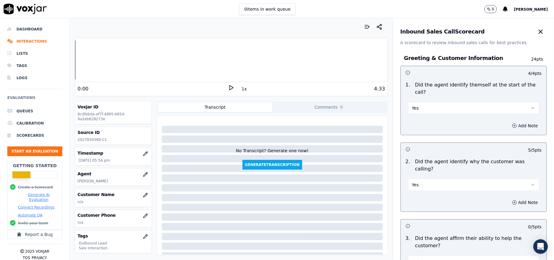
scroll to position [203, 0]
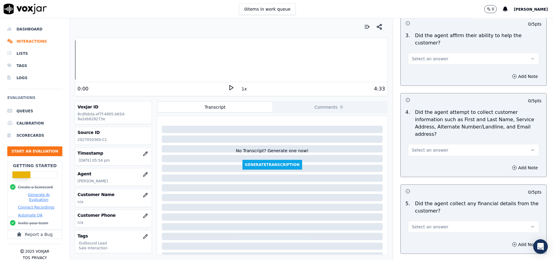
click at [419, 147] on span "Select an answer" at bounding box center [430, 150] width 37 height 6
drag, startPoint x: 416, startPoint y: 135, endPoint x: 435, endPoint y: 128, distance: 20.7
click at [416, 135] on div "Yes" at bounding box center [461, 135] width 118 height 10
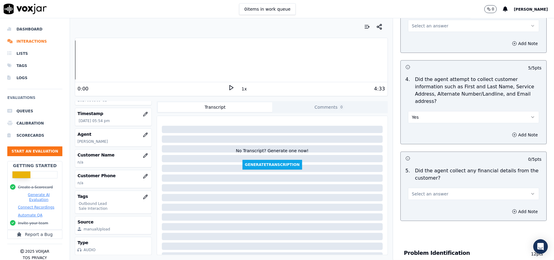
scroll to position [162, 0]
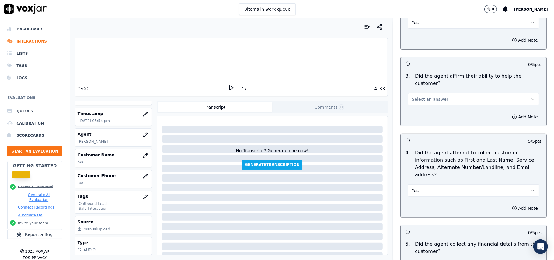
click at [431, 184] on button "Yes" at bounding box center [473, 190] width 131 height 12
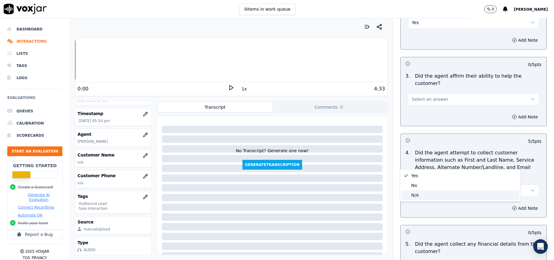
click at [434, 197] on div "N/A" at bounding box center [461, 195] width 118 height 10
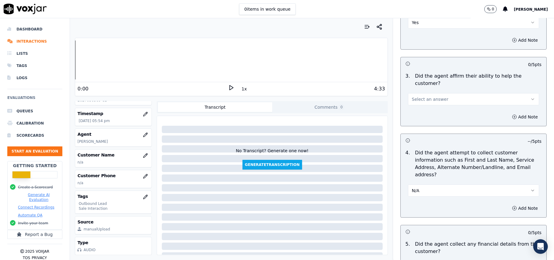
click at [420, 96] on span "Select an answer" at bounding box center [430, 99] width 37 height 6
click at [424, 92] on div "Yes" at bounding box center [461, 92] width 118 height 10
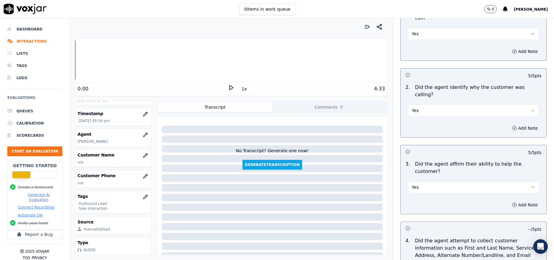
scroll to position [0, 0]
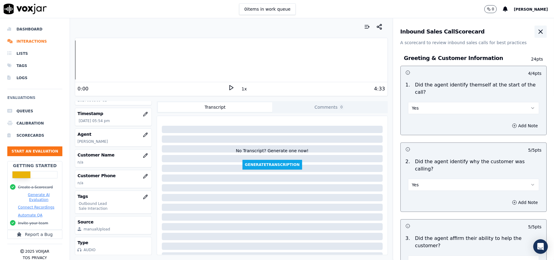
click at [537, 30] on icon "button" at bounding box center [540, 31] width 7 height 7
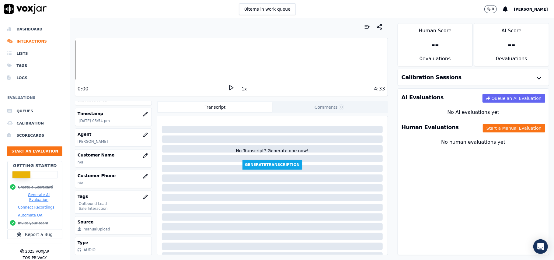
click at [497, 137] on div "No human evaluations yet" at bounding box center [473, 149] width 151 height 27
click at [494, 131] on button "Start a Manual Evaluation" at bounding box center [514, 128] width 62 height 9
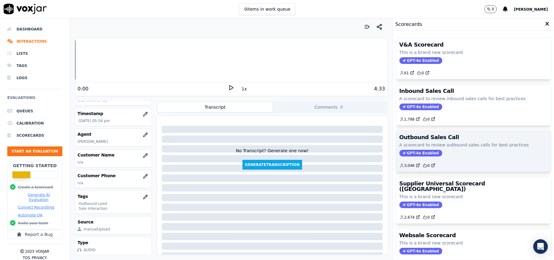
click at [417, 154] on span "GPT-4o Enabled" at bounding box center [420, 153] width 43 height 7
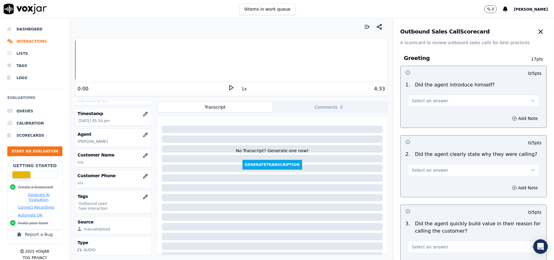
click at [409, 97] on button "Select an answer" at bounding box center [473, 101] width 131 height 12
click at [417, 113] on div "Yes" at bounding box center [461, 115] width 118 height 10
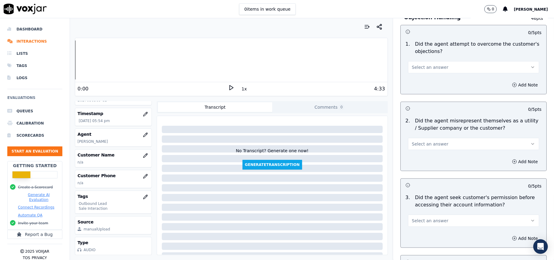
scroll to position [1518, 0]
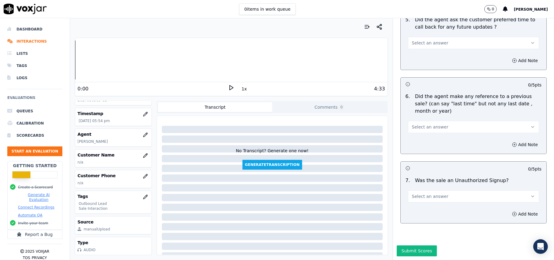
click at [440, 190] on button "Select an answer" at bounding box center [473, 196] width 131 height 12
click at [432, 203] on div "No" at bounding box center [461, 202] width 118 height 10
click at [443, 121] on button "Select an answer" at bounding box center [473, 127] width 131 height 12
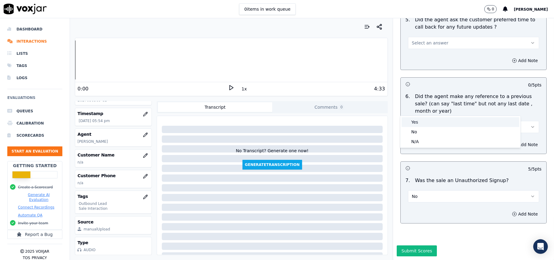
click at [448, 121] on div "Yes" at bounding box center [461, 122] width 118 height 10
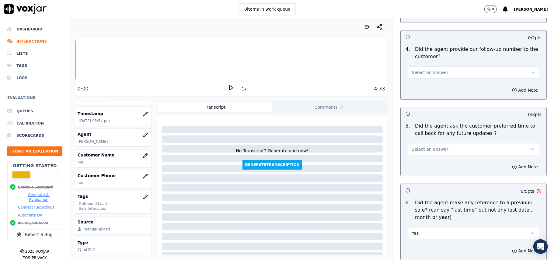
scroll to position [1396, 0]
click at [436, 144] on button "Select an answer" at bounding box center [473, 149] width 131 height 12
click at [437, 161] on div "Yes" at bounding box center [461, 160] width 118 height 10
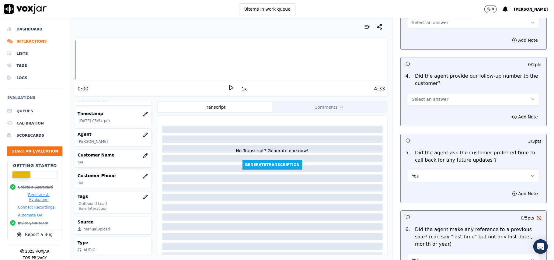
scroll to position [1315, 0]
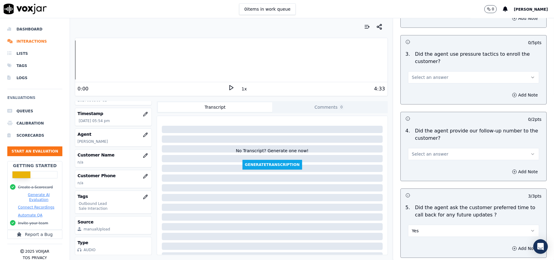
click at [456, 150] on button "Select an answer" at bounding box center [473, 154] width 131 height 12
click at [406, 165] on span at bounding box center [406, 164] width 4 height 4
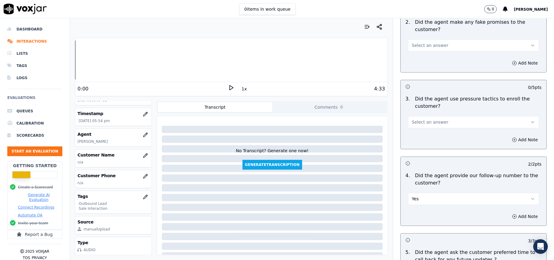
scroll to position [1233, 0]
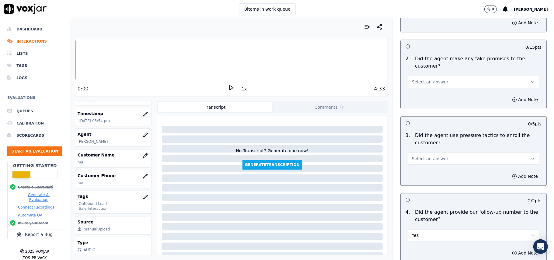
click at [435, 155] on span "Select an answer" at bounding box center [430, 158] width 37 height 6
click at [429, 176] on div "No" at bounding box center [461, 178] width 118 height 10
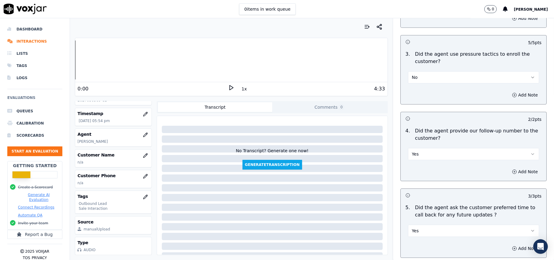
scroll to position [1152, 0]
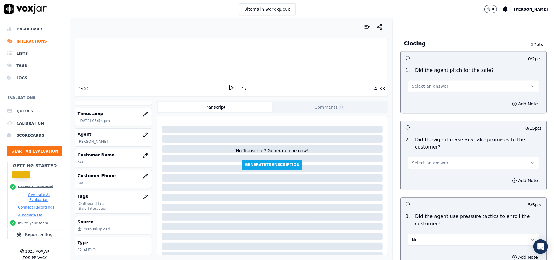
click at [435, 160] on span "Select an answer" at bounding box center [430, 163] width 37 height 6
click at [424, 182] on div "No" at bounding box center [461, 182] width 118 height 10
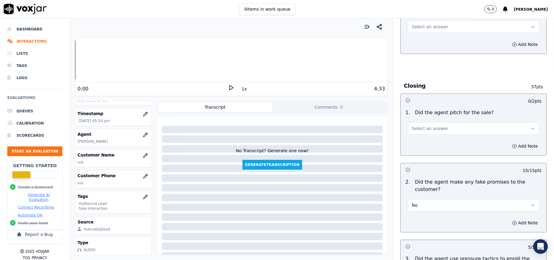
scroll to position [1071, 0]
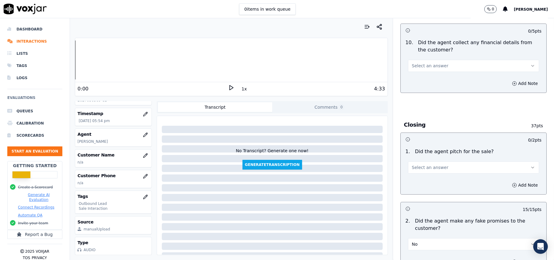
click at [429, 161] on button "Select an answer" at bounding box center [473, 167] width 131 height 12
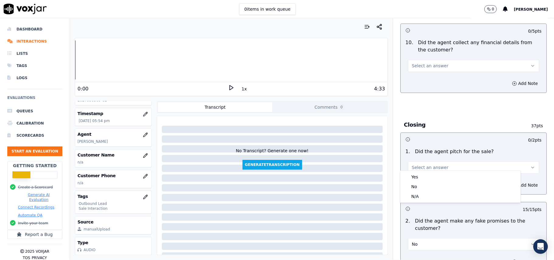
click at [428, 171] on div "Yes No N/A" at bounding box center [460, 187] width 120 height 32
click at [427, 178] on div "Yes" at bounding box center [461, 177] width 118 height 10
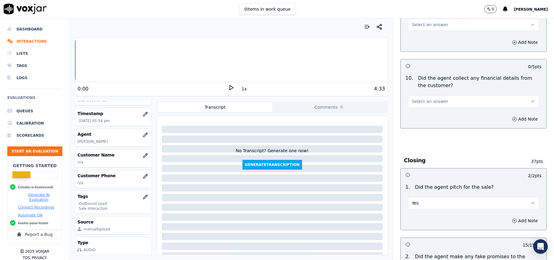
scroll to position [950, 0]
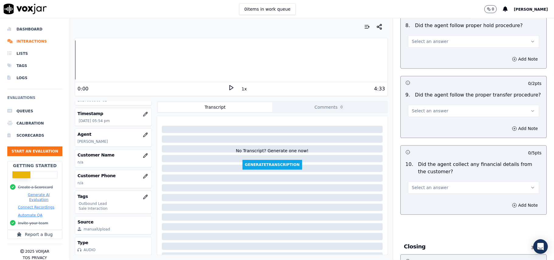
click at [412, 184] on span "Select an answer" at bounding box center [430, 187] width 37 height 6
click at [414, 204] on div "No" at bounding box center [461, 206] width 118 height 10
click at [417, 105] on button "Select an answer" at bounding box center [473, 111] width 131 height 12
click at [420, 115] on div "Yes" at bounding box center [461, 120] width 118 height 10
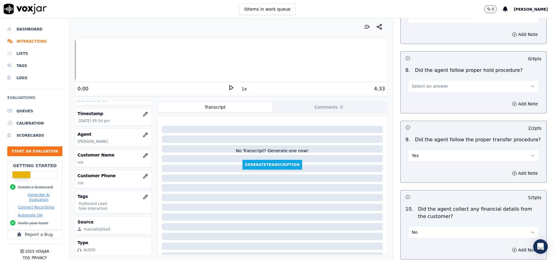
scroll to position [868, 0]
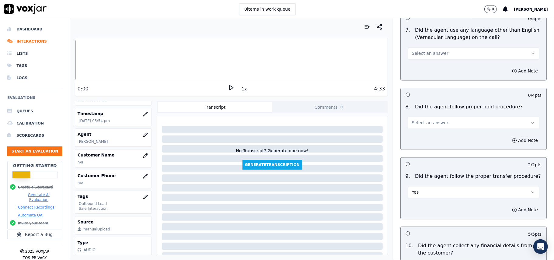
click at [432, 110] on div "Select an answer" at bounding box center [473, 119] width 141 height 18
click at [431, 117] on button "Select an answer" at bounding box center [473, 123] width 131 height 12
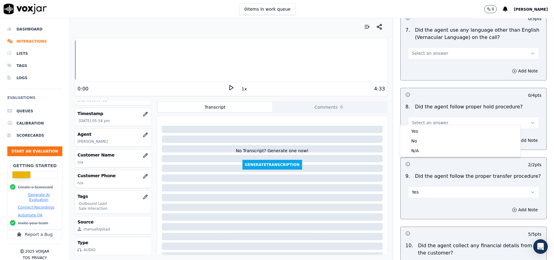
click at [427, 126] on div "Yes No N/A" at bounding box center [460, 141] width 120 height 32
click at [427, 127] on div "Yes" at bounding box center [461, 131] width 118 height 10
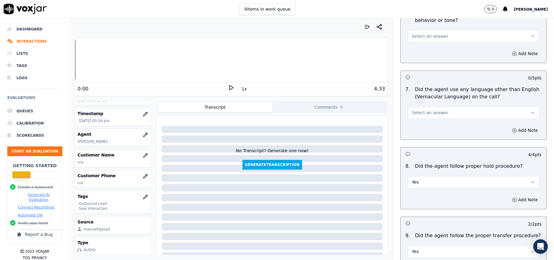
scroll to position [747, 0]
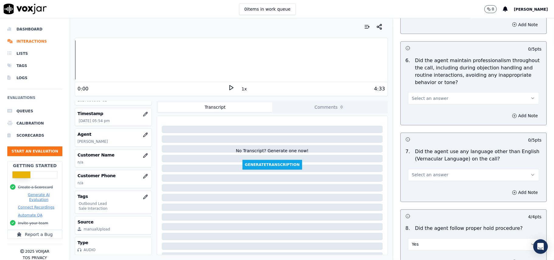
click at [433, 172] on span "Select an answer" at bounding box center [430, 175] width 37 height 6
click at [426, 190] on div "No" at bounding box center [461, 193] width 118 height 10
click at [420, 96] on button "Select an answer" at bounding box center [473, 98] width 131 height 12
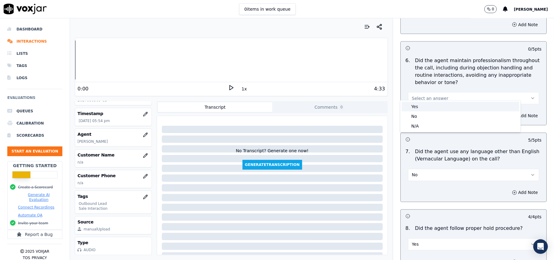
click at [420, 105] on div "Yes" at bounding box center [461, 107] width 118 height 10
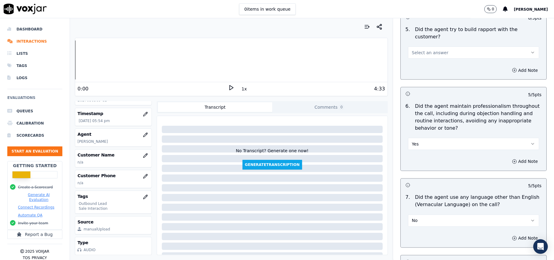
scroll to position [625, 0]
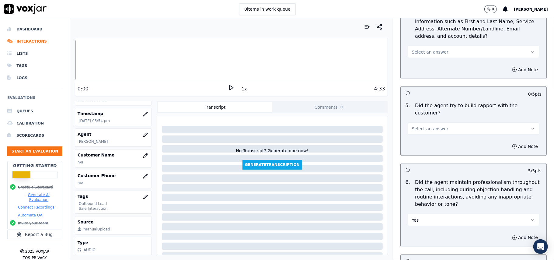
click at [443, 127] on button "Select an answer" at bounding box center [473, 129] width 131 height 12
click at [443, 141] on div "Yes" at bounding box center [461, 137] width 118 height 10
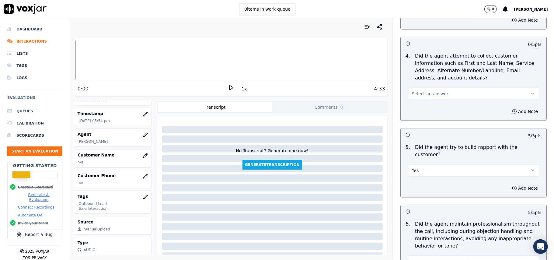
scroll to position [544, 0]
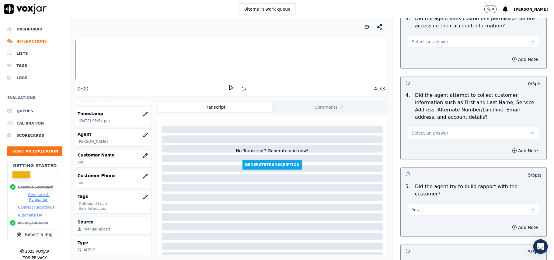
click at [440, 137] on button "Select an answer" at bounding box center [473, 133] width 131 height 12
click at [435, 165] on div "N/A" at bounding box center [461, 168] width 118 height 10
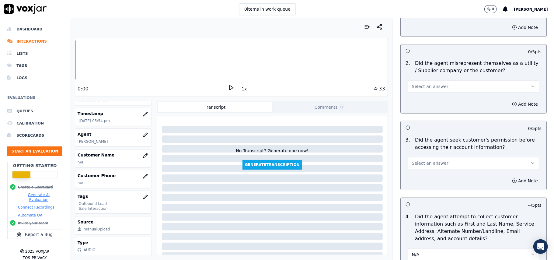
scroll to position [422, 0]
click at [435, 164] on button "Select an answer" at bounding box center [473, 163] width 131 height 12
click at [442, 178] on div "Yes" at bounding box center [461, 179] width 118 height 10
click at [433, 92] on button "Select an answer" at bounding box center [473, 87] width 131 height 12
click at [430, 106] on div "Yes" at bounding box center [461, 102] width 118 height 10
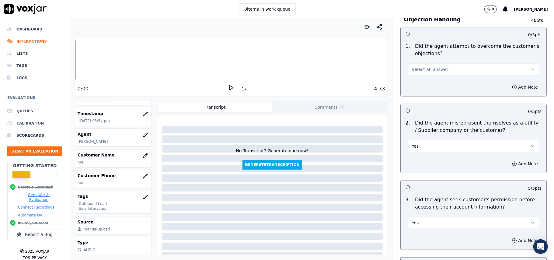
scroll to position [301, 0]
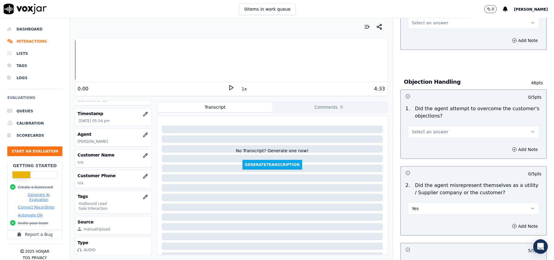
click at [436, 130] on button "Select an answer" at bounding box center [473, 132] width 131 height 12
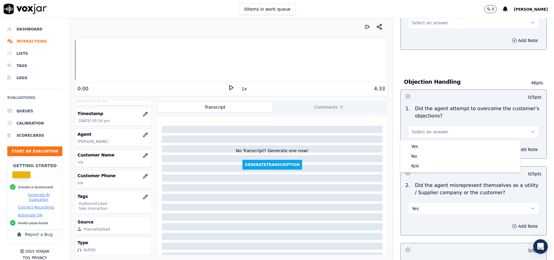
click at [439, 138] on button "Select an answer" at bounding box center [473, 132] width 131 height 12
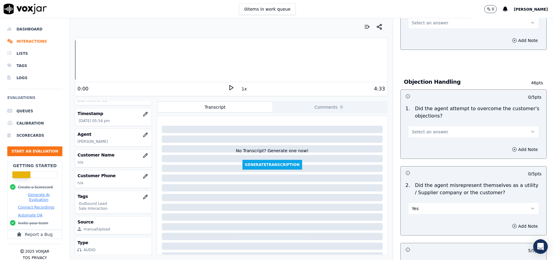
click at [437, 144] on div "Add Note" at bounding box center [474, 149] width 146 height 18
click at [436, 133] on button "Select an answer" at bounding box center [473, 132] width 131 height 12
click at [434, 146] on div "Yes" at bounding box center [461, 146] width 118 height 10
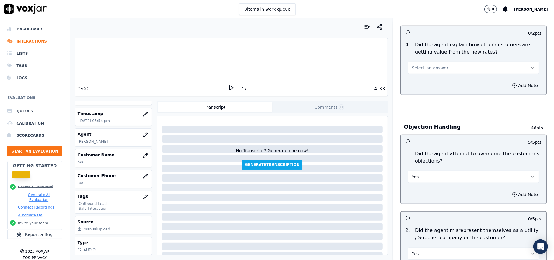
scroll to position [179, 0]
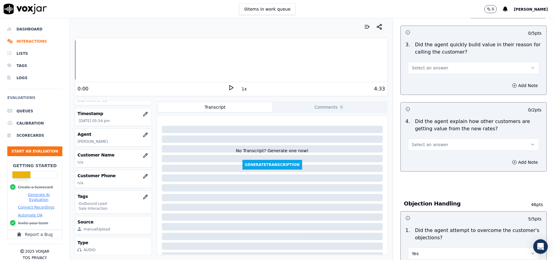
click at [438, 144] on button "Select an answer" at bounding box center [473, 144] width 131 height 12
click at [438, 162] on div "Yes" at bounding box center [461, 159] width 118 height 10
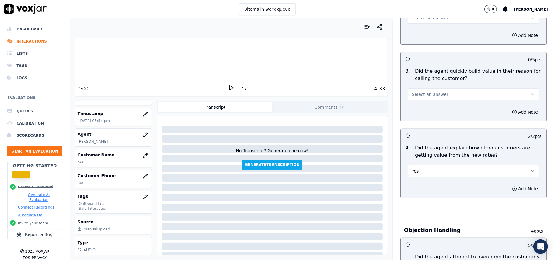
scroll to position [138, 0]
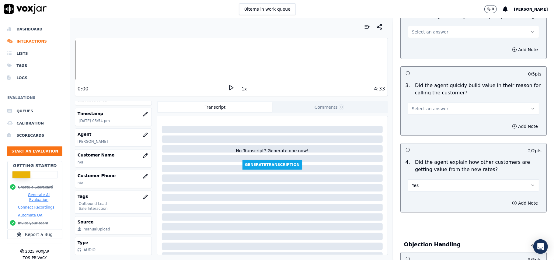
drag, startPoint x: 429, startPoint y: 111, endPoint x: 429, endPoint y: 114, distance: 3.1
click at [429, 110] on span "Select an answer" at bounding box center [430, 109] width 37 height 6
click at [423, 131] on div "No" at bounding box center [461, 132] width 118 height 10
click at [422, 111] on button "No" at bounding box center [473, 109] width 131 height 12
click at [423, 126] on div "Yes" at bounding box center [461, 123] width 118 height 10
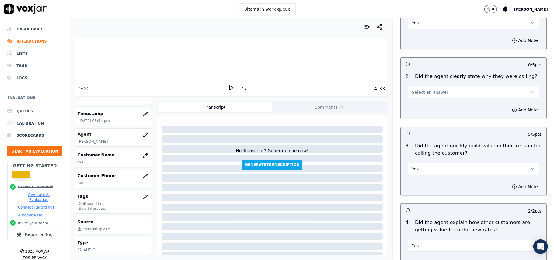
scroll to position [16, 0]
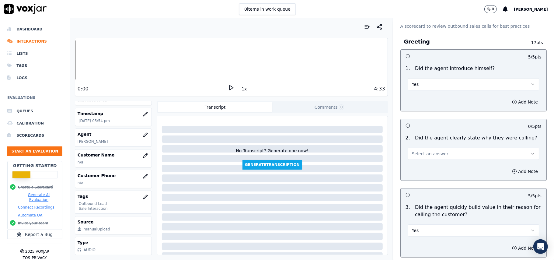
click at [425, 148] on button "Select an answer" at bounding box center [473, 154] width 131 height 12
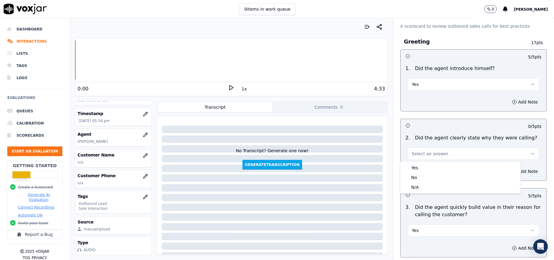
click at [419, 162] on div "Yes No N/A" at bounding box center [460, 178] width 120 height 32
click at [419, 166] on div "Yes" at bounding box center [461, 168] width 118 height 10
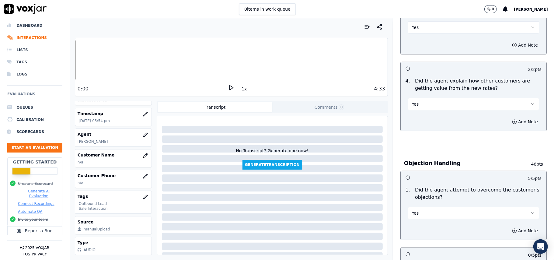
scroll to position [10, 0]
click at [139, 149] on button "button" at bounding box center [145, 155] width 12 height 12
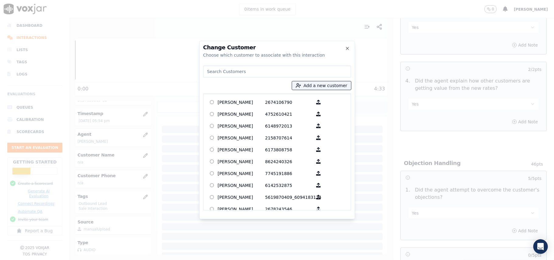
paste input "[PERSON_NAME]"
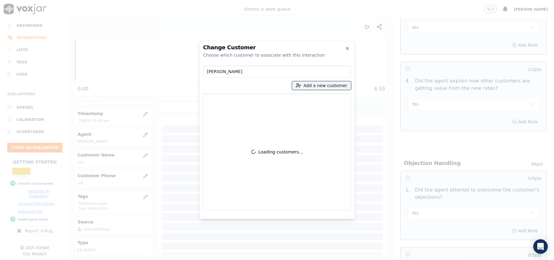
click at [208, 71] on input "[PERSON_NAME]" at bounding box center [277, 71] width 148 height 12
type input "[PERSON_NAME]"
click at [232, 105] on p "[PERSON_NAME]" at bounding box center [241, 101] width 47 height 9
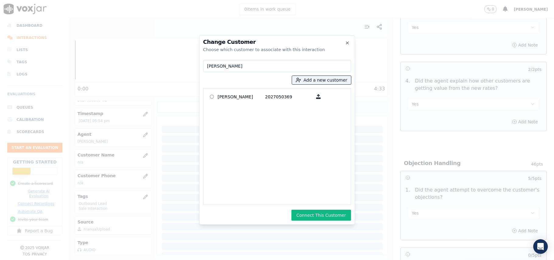
click at [315, 217] on button "Connect This Customer" at bounding box center [320, 215] width 59 height 11
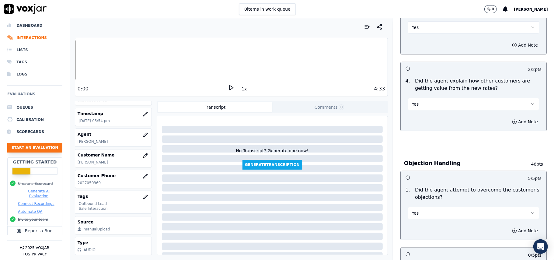
click at [21, 143] on button "Start an Evaluation" at bounding box center [34, 148] width 55 height 10
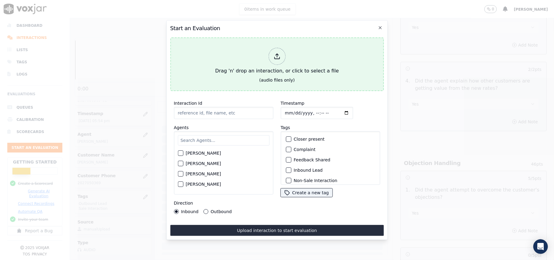
click at [279, 54] on icon at bounding box center [277, 56] width 7 height 7
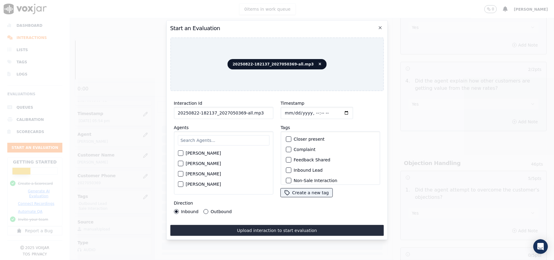
drag, startPoint x: 256, startPoint y: 108, endPoint x: 239, endPoint y: 108, distance: 17.3
click at [239, 108] on input "20250822-182137_2027050369-all.mp3" at bounding box center [223, 113] width 99 height 12
type input "20250822-182137_2027050369-C1"
click at [300, 108] on input "Timestamp" at bounding box center [317, 113] width 72 height 12
click at [293, 108] on input "Timestamp" at bounding box center [317, 113] width 72 height 12
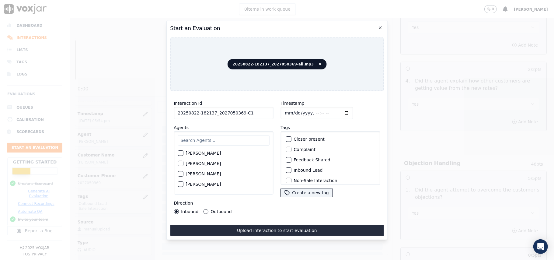
click at [292, 110] on input "Timestamp" at bounding box center [317, 113] width 72 height 12
type input "[DATE]T18:04"
click at [213, 140] on input "text" at bounding box center [224, 140] width 92 height 10
click at [204, 140] on input "text" at bounding box center [224, 140] width 92 height 10
paste input "[PERSON_NAME]"
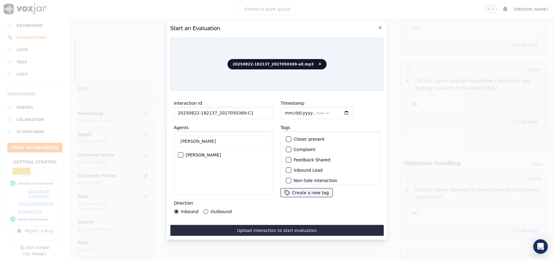
type input "[PERSON_NAME]"
click at [200, 153] on label "[PERSON_NAME]" at bounding box center [203, 155] width 35 height 4
click at [183, 152] on button "[PERSON_NAME]" at bounding box center [180, 154] width 5 height 5
click at [286, 148] on div "button" at bounding box center [288, 150] width 4 height 4
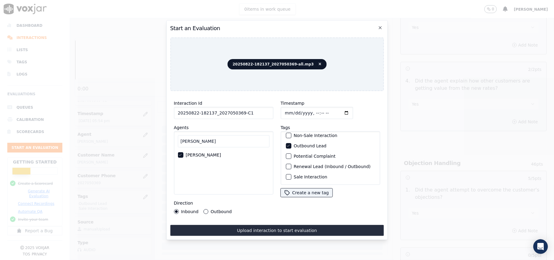
scroll to position [53, 0]
click at [294, 175] on label "Sale Interaction" at bounding box center [310, 177] width 33 height 4
click at [291, 174] on button "Sale Interaction" at bounding box center [288, 176] width 5 height 5
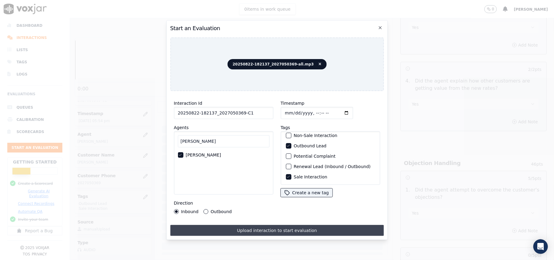
click at [274, 229] on button "Upload interaction to start evaluation" at bounding box center [277, 230] width 214 height 11
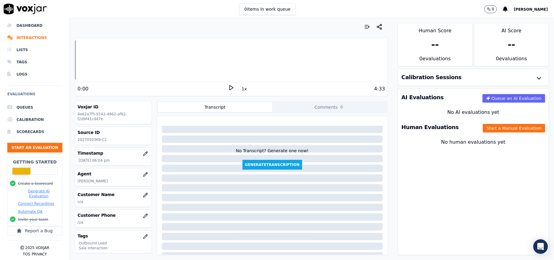
click at [487, 134] on div "Human Evaluations Start a Manual Evaluation" at bounding box center [473, 127] width 151 height 18
click at [487, 128] on button "Start a Manual Evaluation" at bounding box center [514, 128] width 62 height 9
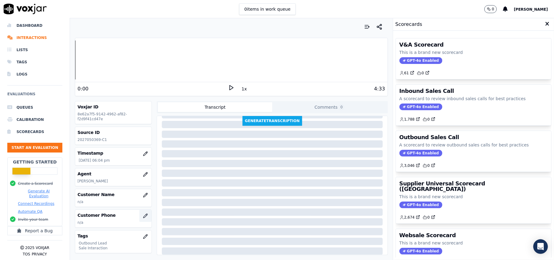
click at [139, 217] on button "button" at bounding box center [145, 216] width 12 height 12
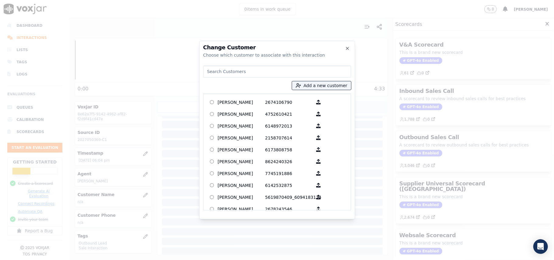
click at [188, 168] on div at bounding box center [277, 130] width 554 height 260
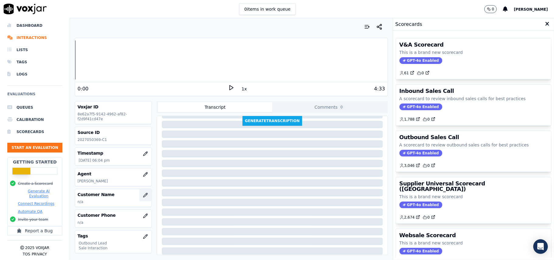
click at [143, 197] on icon "button" at bounding box center [145, 195] width 5 height 5
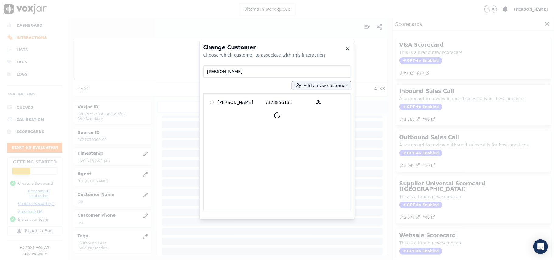
click at [207, 70] on input "[PERSON_NAME]" at bounding box center [277, 71] width 148 height 12
type input "[PERSON_NAME]"
click at [220, 106] on p "[PERSON_NAME]" at bounding box center [241, 101] width 47 height 9
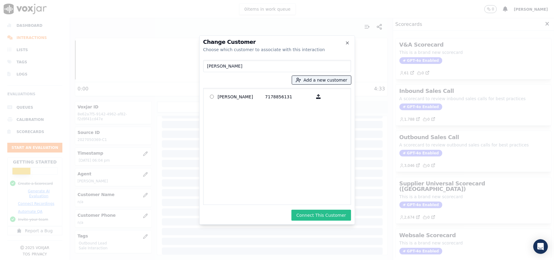
drag, startPoint x: 325, startPoint y: 214, endPoint x: 326, endPoint y: 206, distance: 8.6
click at [325, 213] on button "Connect This Customer" at bounding box center [320, 215] width 59 height 11
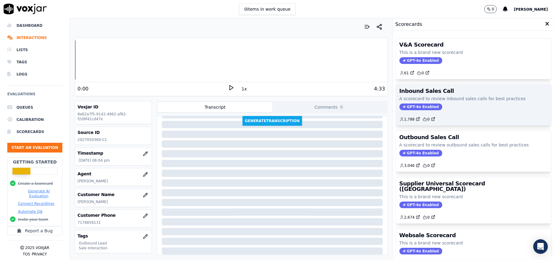
click at [406, 109] on span "GPT-4o Enabled" at bounding box center [420, 106] width 43 height 7
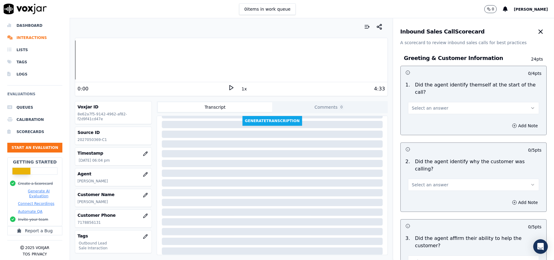
click at [396, 106] on div "Greeting & Customer Information 24 pts 0 / 4 pts 1 . Did the agent identify the…" at bounding box center [474, 257] width 156 height 423
drag, startPoint x: 521, startPoint y: 28, endPoint x: 464, endPoint y: 63, distance: 66.9
click at [537, 28] on icon "button" at bounding box center [540, 31] width 7 height 7
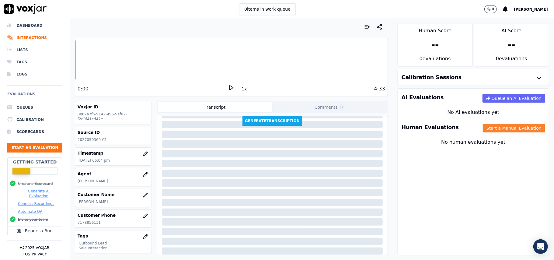
click at [483, 127] on button "Start a Manual Evaluation" at bounding box center [514, 128] width 62 height 9
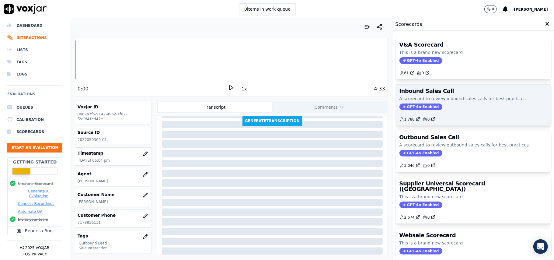
click at [406, 111] on div "Inbound Sales Call A scorecard to review inbound sales calls for best practices…" at bounding box center [473, 105] width 155 height 41
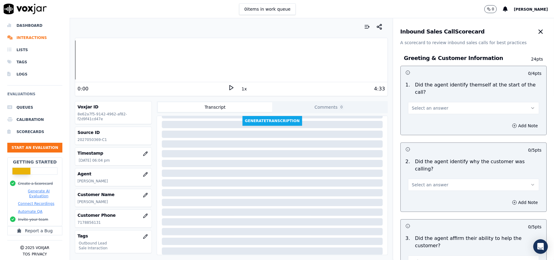
click at [423, 102] on button "Select an answer" at bounding box center [473, 108] width 131 height 12
click at [421, 110] on div "Yes" at bounding box center [461, 115] width 118 height 10
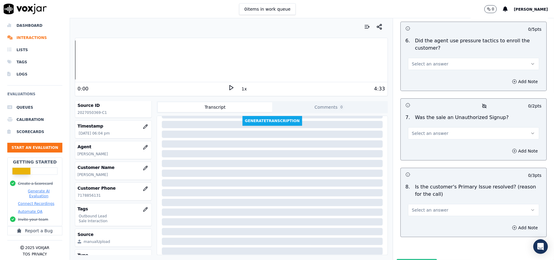
scroll to position [40, 0]
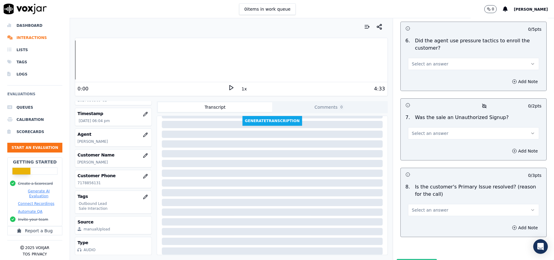
click at [342, 208] on div at bounding box center [272, 211] width 221 height 7
drag, startPoint x: 435, startPoint y: 173, endPoint x: 431, endPoint y: 179, distance: 6.9
click at [435, 204] on button "Select an answer" at bounding box center [473, 210] width 131 height 12
click at [419, 201] on div "No" at bounding box center [461, 202] width 118 height 10
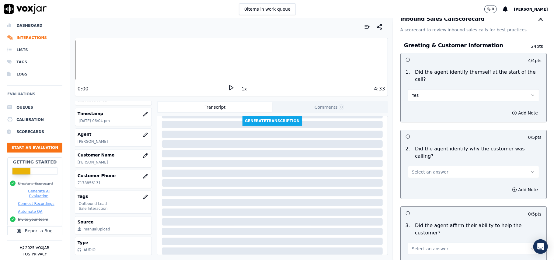
scroll to position [0, 0]
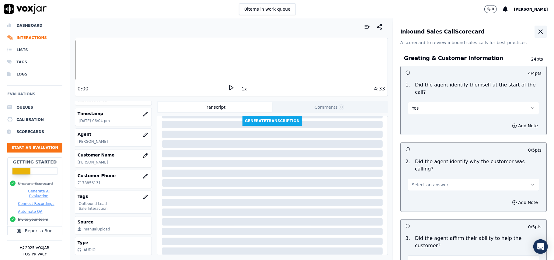
click at [537, 28] on icon "button" at bounding box center [540, 31] width 7 height 7
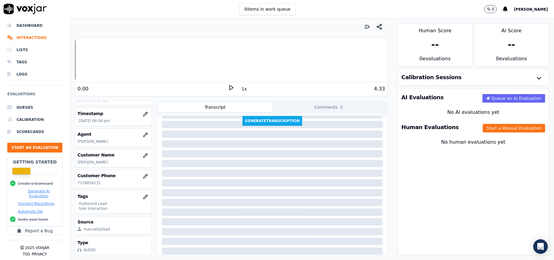
drag, startPoint x: 412, startPoint y: 129, endPoint x: 418, endPoint y: 133, distance: 7.3
click at [413, 129] on h3 "Human Evaluations" at bounding box center [430, 126] width 57 height 5
click at [500, 128] on button "Start a Manual Evaluation" at bounding box center [514, 128] width 62 height 9
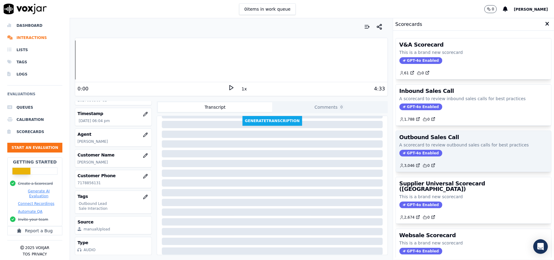
click at [412, 156] on span "GPT-4o Enabled" at bounding box center [420, 153] width 43 height 7
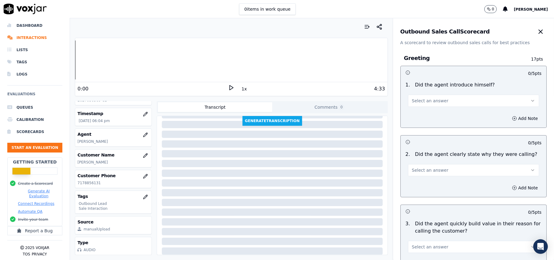
click at [416, 94] on div "Select an answer" at bounding box center [473, 99] width 131 height 13
click at [416, 105] on button "Select an answer" at bounding box center [473, 101] width 131 height 12
click at [411, 118] on div "Yes" at bounding box center [461, 115] width 118 height 10
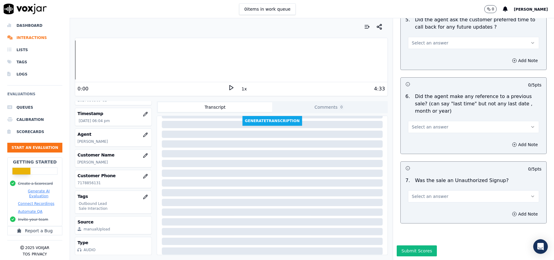
click at [413, 190] on button "Select an answer" at bounding box center [473, 196] width 131 height 12
click at [412, 204] on div "No" at bounding box center [461, 202] width 118 height 10
click at [436, 121] on button "Select an answer" at bounding box center [473, 127] width 131 height 12
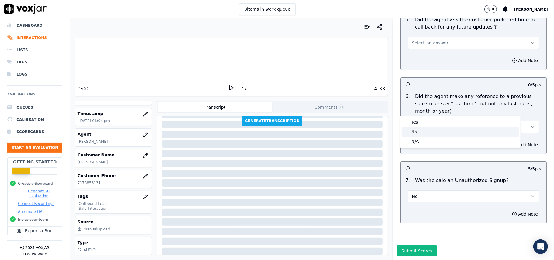
click at [433, 127] on div "No" at bounding box center [461, 132] width 118 height 10
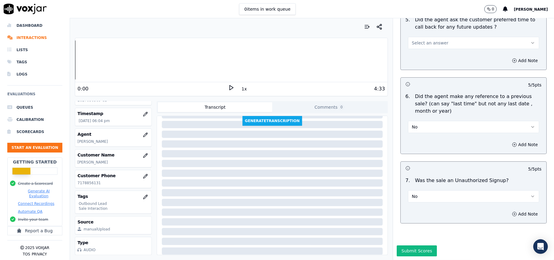
scroll to position [1355, 0]
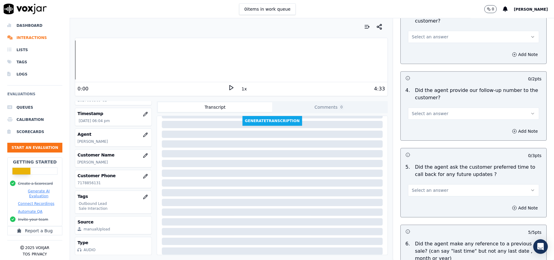
click at [425, 188] on span "Select an answer" at bounding box center [430, 190] width 37 height 6
click at [429, 199] on div "Yes" at bounding box center [461, 200] width 118 height 10
click at [464, 110] on button "Select an answer" at bounding box center [473, 113] width 131 height 12
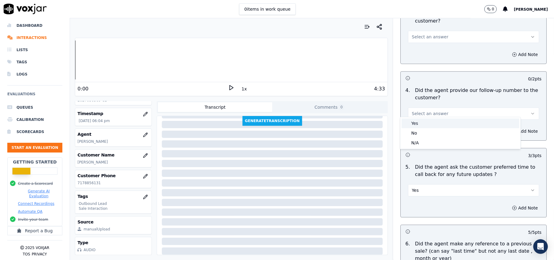
click at [445, 121] on div "Yes" at bounding box center [461, 123] width 118 height 10
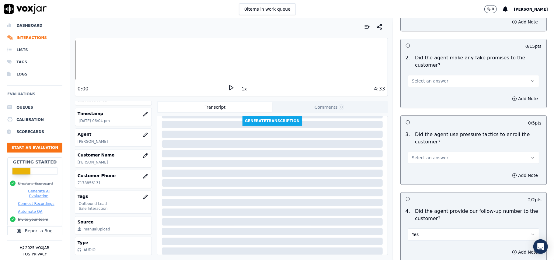
scroll to position [1233, 0]
click at [416, 152] on button "Select an answer" at bounding box center [473, 158] width 131 height 12
click at [423, 176] on div "No" at bounding box center [461, 178] width 118 height 10
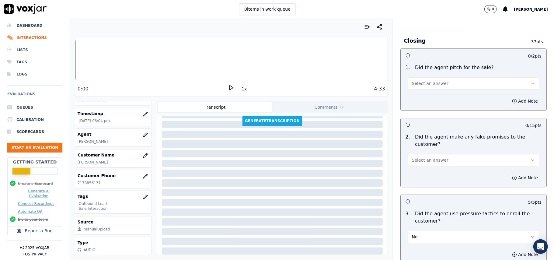
scroll to position [1152, 0]
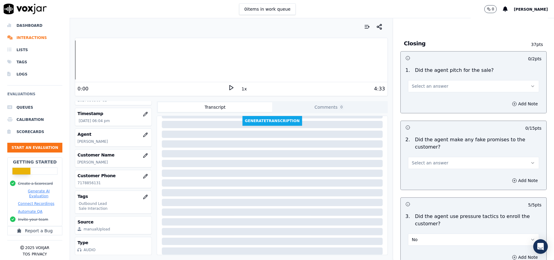
click at [442, 171] on div "Add Note" at bounding box center [474, 180] width 146 height 18
click at [431, 160] on span "Select an answer" at bounding box center [430, 163] width 37 height 6
click at [424, 168] on div "Yes" at bounding box center [461, 173] width 118 height 10
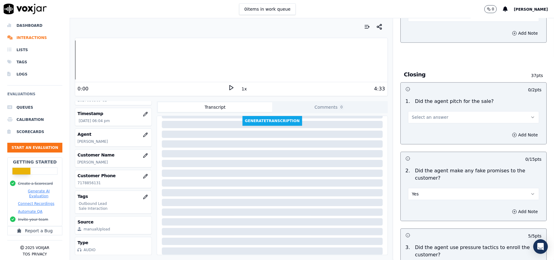
scroll to position [1071, 0]
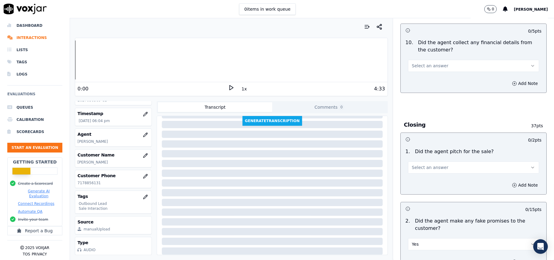
click at [427, 164] on span "Select an answer" at bounding box center [430, 167] width 37 height 6
click at [427, 175] on div "Yes" at bounding box center [461, 177] width 118 height 10
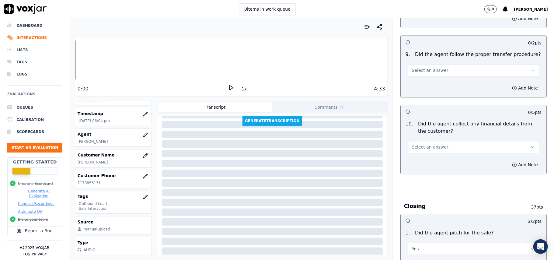
click at [422, 141] on button "Select an answer" at bounding box center [473, 147] width 131 height 12
click at [417, 167] on div "No" at bounding box center [461, 166] width 118 height 10
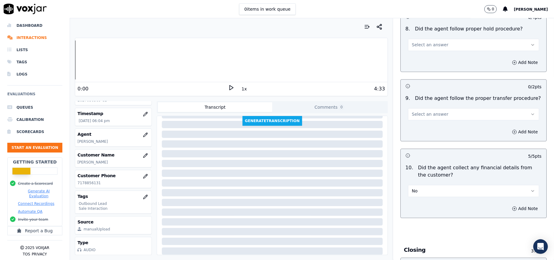
scroll to position [909, 0]
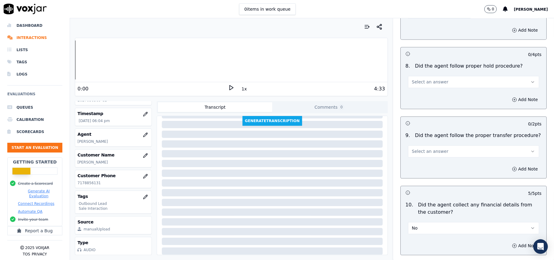
click at [428, 145] on button "Select an answer" at bounding box center [473, 151] width 131 height 12
click at [424, 156] on div "Yes" at bounding box center [461, 160] width 118 height 10
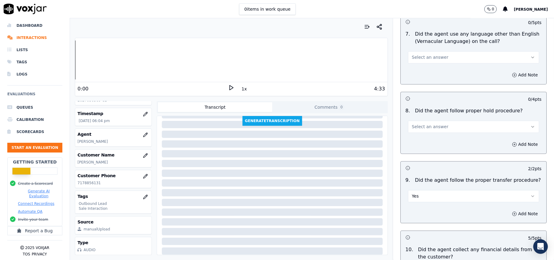
scroll to position [828, 0]
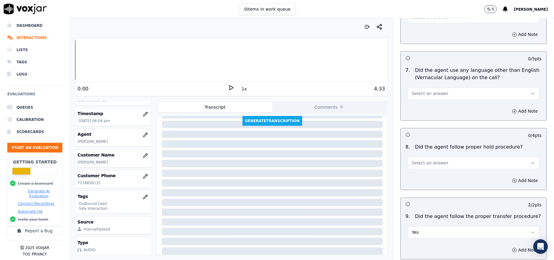
click at [425, 160] on span "Select an answer" at bounding box center [430, 163] width 37 height 6
click at [425, 173] on div "Yes" at bounding box center [461, 172] width 118 height 10
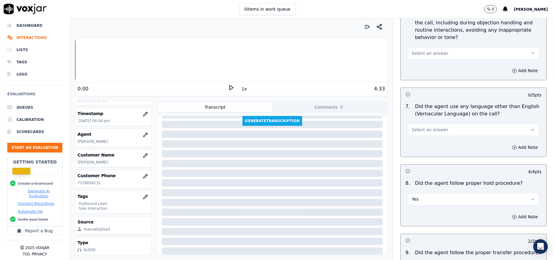
scroll to position [706, 0]
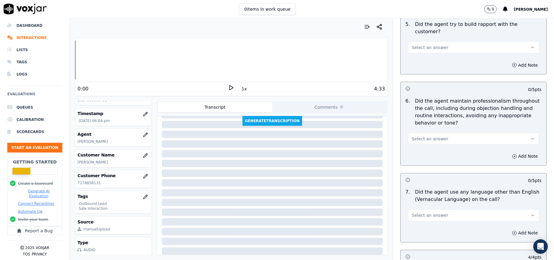
click at [426, 212] on span "Select an answer" at bounding box center [430, 215] width 37 height 6
click at [421, 233] on div "No" at bounding box center [461, 234] width 118 height 10
click at [458, 133] on button "Select an answer" at bounding box center [473, 139] width 131 height 12
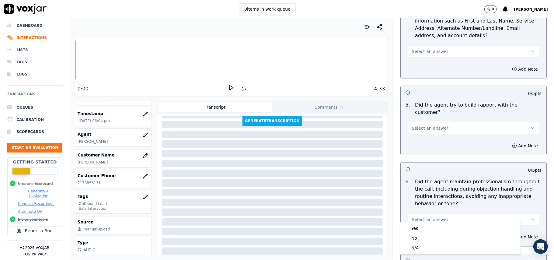
scroll to position [625, 0]
click at [466, 123] on button "Select an answer" at bounding box center [473, 129] width 131 height 12
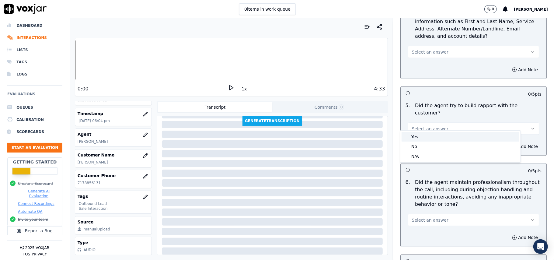
click at [436, 140] on div "Yes" at bounding box center [461, 137] width 118 height 10
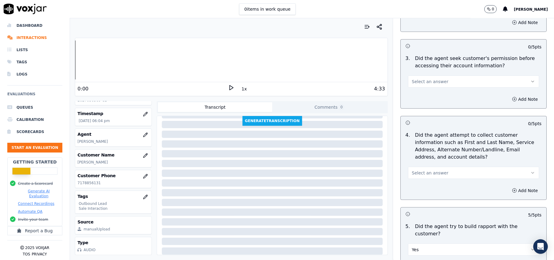
scroll to position [503, 0]
click at [423, 173] on span "Select an answer" at bounding box center [430, 174] width 37 height 6
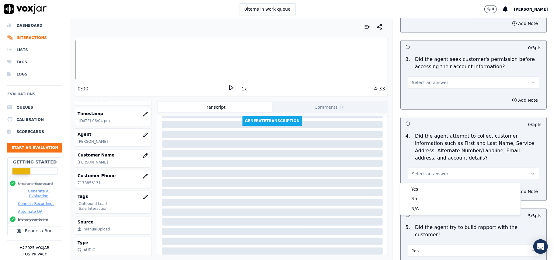
click at [423, 184] on div "Yes No N/A" at bounding box center [460, 199] width 120 height 32
click at [424, 192] on div "Yes" at bounding box center [461, 189] width 118 height 10
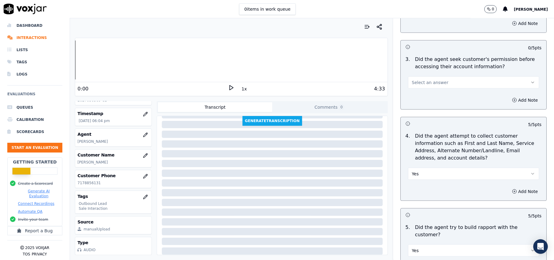
click at [436, 77] on div "Select an answer" at bounding box center [473, 81] width 131 height 13
drag, startPoint x: 435, startPoint y: 77, endPoint x: 435, endPoint y: 89, distance: 11.6
click at [435, 77] on button "Select an answer" at bounding box center [473, 82] width 131 height 12
click at [435, 99] on div "Yes" at bounding box center [461, 97] width 118 height 10
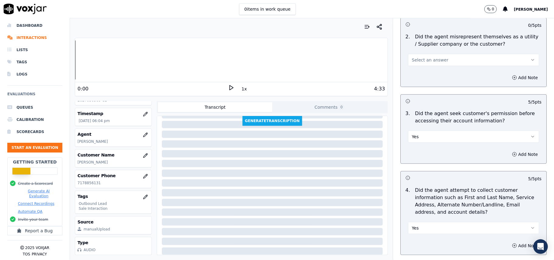
scroll to position [341, 0]
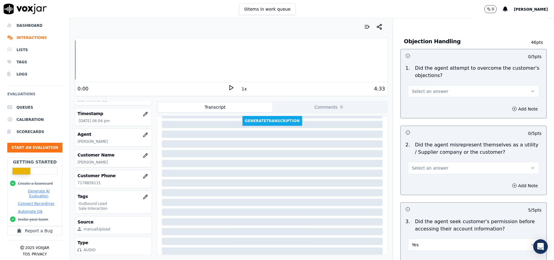
click at [422, 174] on button "Select an answer" at bounding box center [473, 168] width 131 height 12
click at [422, 184] on div "Yes" at bounding box center [461, 183] width 118 height 10
click at [450, 171] on button "Yes" at bounding box center [473, 168] width 131 height 12
click at [428, 194] on div "No" at bounding box center [461, 193] width 118 height 10
click at [427, 96] on button "Select an answer" at bounding box center [473, 91] width 131 height 12
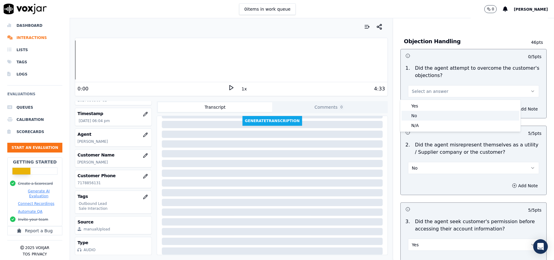
click at [423, 112] on div "No" at bounding box center [461, 116] width 118 height 10
drag, startPoint x: 425, startPoint y: 89, endPoint x: 425, endPoint y: 96, distance: 6.1
click at [425, 96] on button "No" at bounding box center [473, 91] width 131 height 12
click at [423, 106] on div "Yes" at bounding box center [461, 106] width 118 height 10
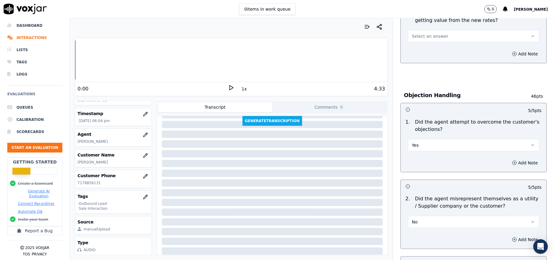
scroll to position [219, 0]
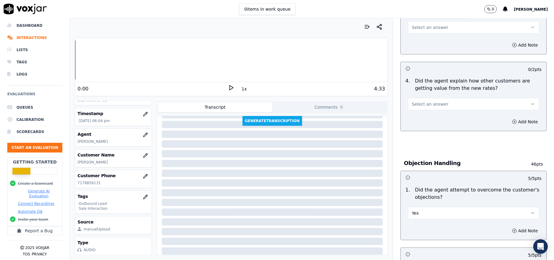
click at [426, 106] on span "Select an answer" at bounding box center [430, 104] width 37 height 6
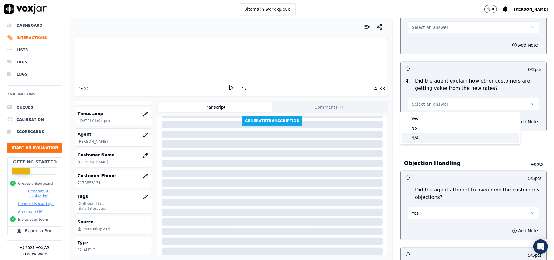
click at [427, 137] on div "N/A" at bounding box center [461, 138] width 118 height 10
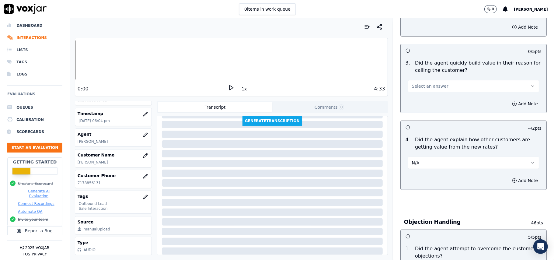
scroll to position [98, 0]
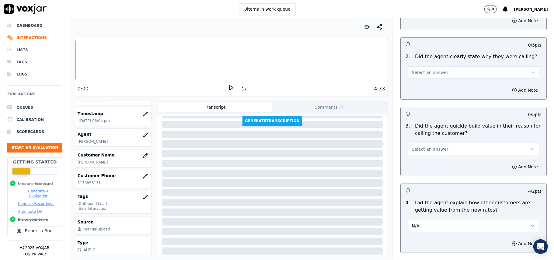
click at [425, 144] on button "Select an answer" at bounding box center [473, 149] width 131 height 12
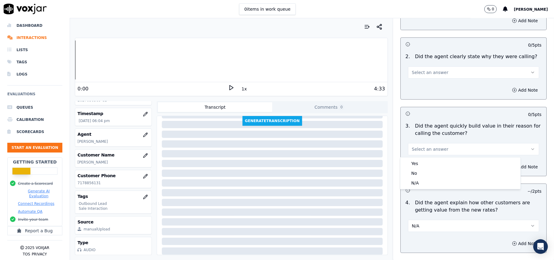
click at [424, 156] on div "3 . Did the agent quickly build value in their reason for calling the customer?…" at bounding box center [474, 139] width 146 height 38
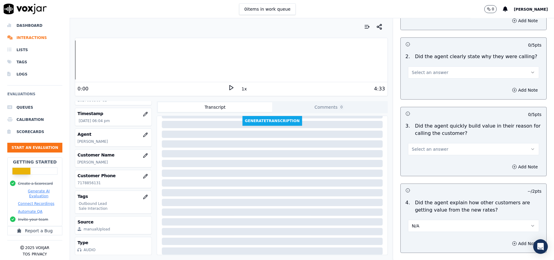
click at [424, 166] on div "Add Note" at bounding box center [474, 167] width 146 height 18
click at [424, 149] on span "Select an answer" at bounding box center [430, 149] width 37 height 6
click at [423, 159] on div "Yes" at bounding box center [461, 164] width 118 height 10
click at [425, 72] on span "Select an answer" at bounding box center [430, 72] width 37 height 6
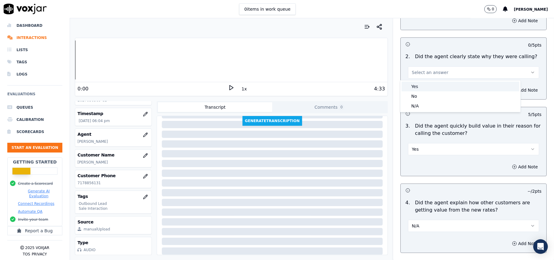
click at [424, 88] on div "Yes" at bounding box center [461, 87] width 118 height 10
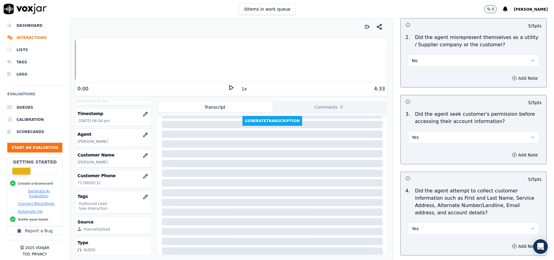
scroll to position [463, 0]
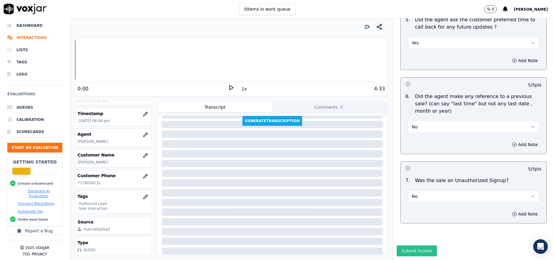
click at [421, 245] on button "Submit Scores" at bounding box center [417, 250] width 40 height 11
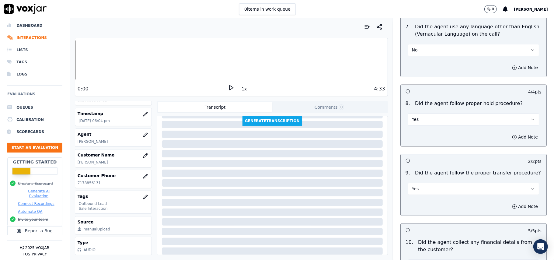
scroll to position [754, 0]
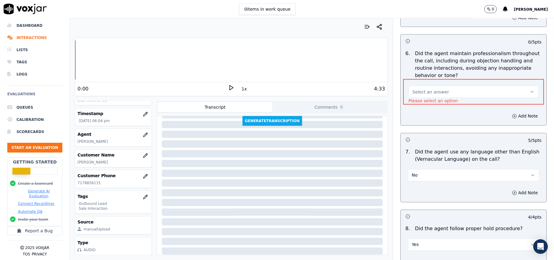
click at [435, 89] on span "Select an answer" at bounding box center [431, 92] width 37 height 6
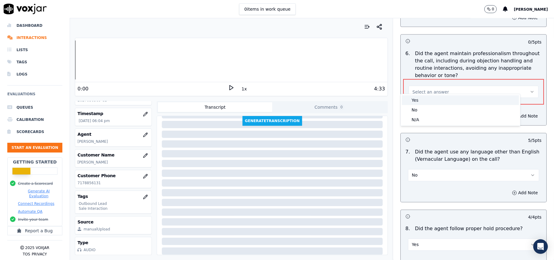
click at [436, 98] on div "Yes" at bounding box center [460, 100] width 117 height 10
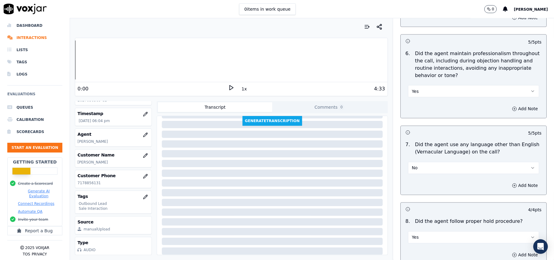
scroll to position [1518, 0]
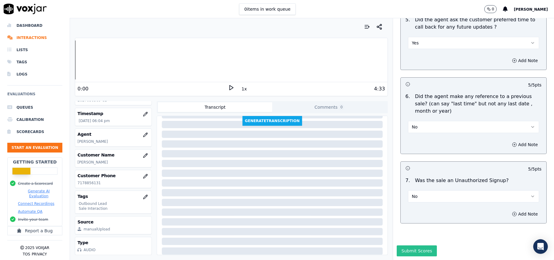
click at [397, 245] on button "Submit Scores" at bounding box center [417, 250] width 40 height 11
